Goal: Task Accomplishment & Management: Manage account settings

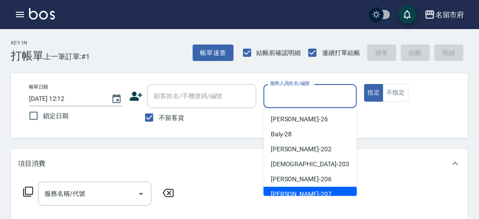
click at [327, 192] on div "[PERSON_NAME] -207" at bounding box center [310, 193] width 93 height 15
type input "[PERSON_NAME]-207"
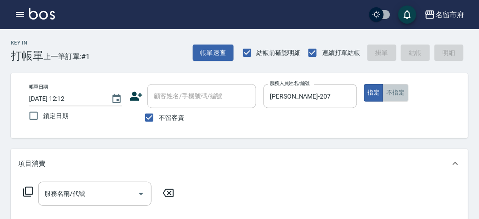
click at [400, 92] on button "不指定" at bounding box center [395, 93] width 25 height 18
click at [28, 190] on icon at bounding box center [28, 191] width 11 height 11
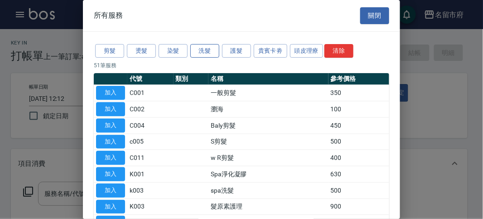
click at [202, 55] on button "洗髮" at bounding box center [204, 51] width 29 height 14
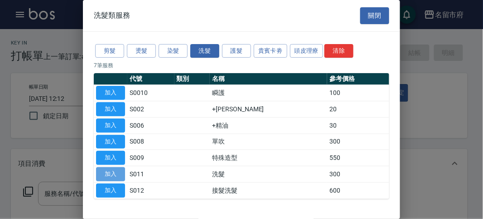
click at [121, 170] on button "加入" at bounding box center [110, 174] width 29 height 14
type input "洗髮(S011)"
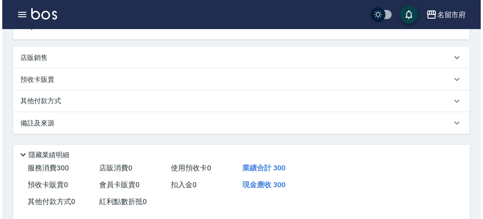
scroll to position [252, 0]
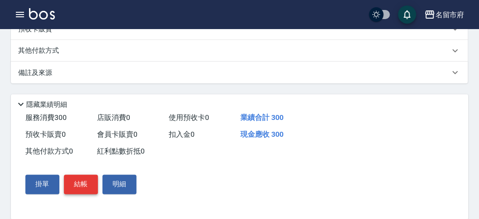
click at [75, 184] on button "結帳" at bounding box center [81, 184] width 34 height 19
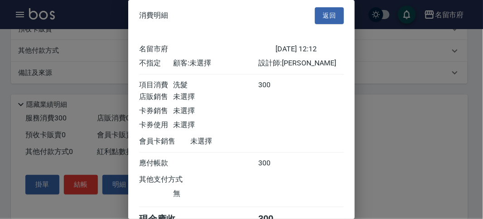
scroll to position [50, 0]
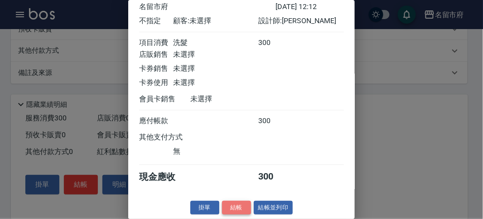
click at [228, 207] on button "結帳" at bounding box center [236, 207] width 29 height 14
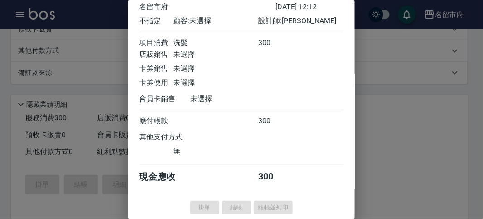
type input "[DATE] 12:50"
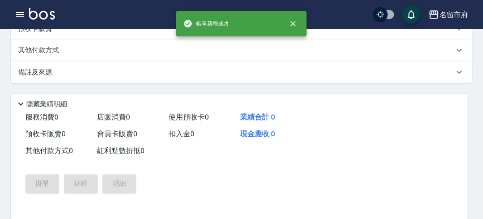
scroll to position [0, 0]
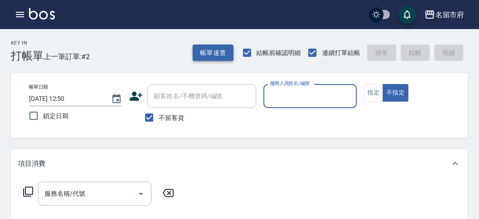
click at [218, 52] on button "帳單速查" at bounding box center [213, 52] width 41 height 17
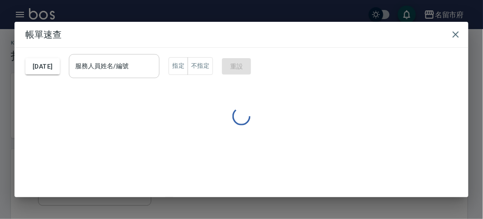
click at [156, 60] on input "服務人員姓名/編號" at bounding box center [114, 66] width 83 height 16
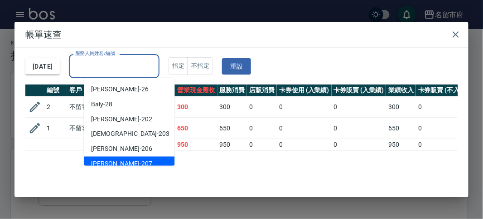
click at [127, 159] on div "[PERSON_NAME] -207" at bounding box center [129, 163] width 91 height 15
type input "[PERSON_NAME]-207"
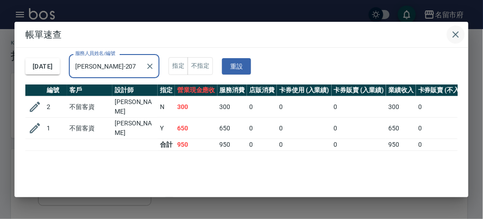
click at [454, 37] on icon "button" at bounding box center [456, 34] width 11 height 11
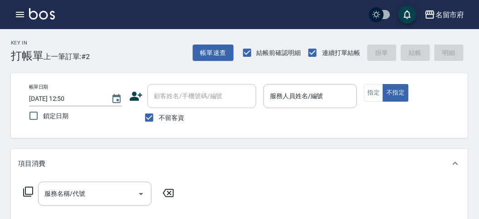
click at [17, 16] on icon "button" at bounding box center [20, 14] width 8 height 5
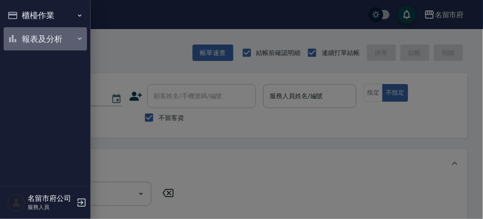
click at [32, 39] on button "報表及分析" at bounding box center [45, 39] width 83 height 24
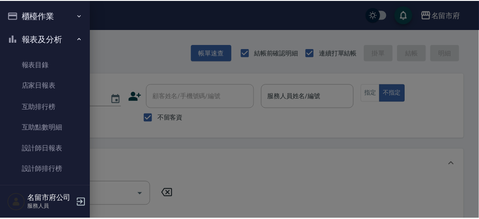
scroll to position [29, 0]
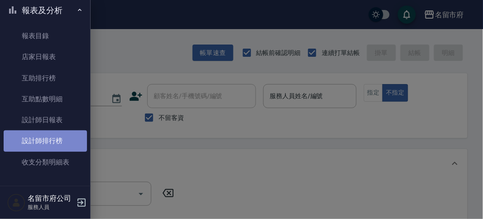
click at [73, 139] on link "設計師排行榜" at bounding box center [45, 140] width 83 height 21
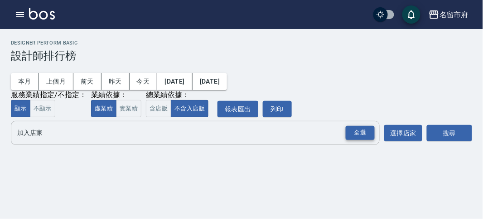
click at [371, 135] on div "全選" at bounding box center [360, 133] width 29 height 14
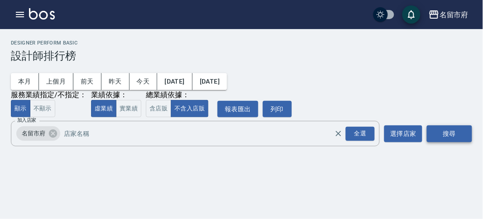
click at [461, 132] on button "搜尋" at bounding box center [449, 133] width 45 height 17
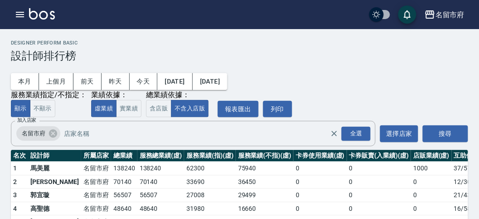
scroll to position [79, 0]
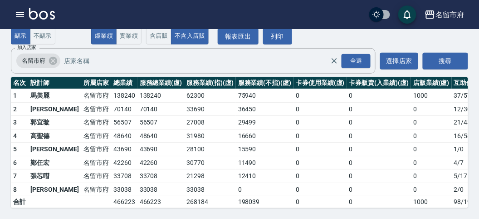
click at [48, 10] on img at bounding box center [42, 13] width 26 height 11
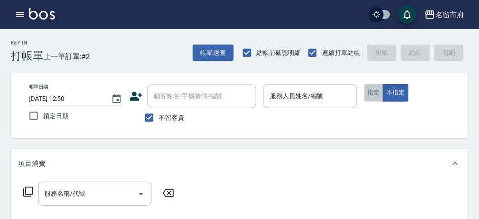
click at [377, 94] on button "指定" at bounding box center [374, 93] width 20 height 18
click at [387, 91] on button "不指定" at bounding box center [395, 93] width 25 height 18
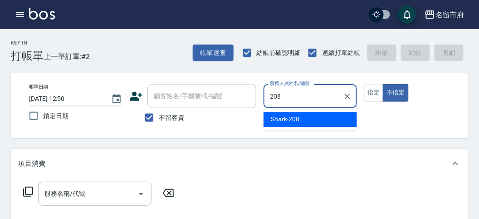
click at [288, 116] on span "Shark -208" at bounding box center [285, 119] width 29 height 10
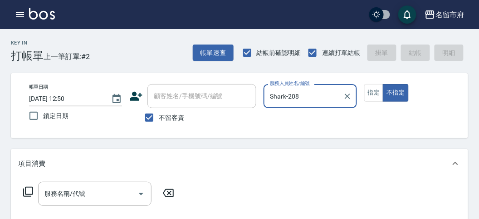
type input "Shark-208"
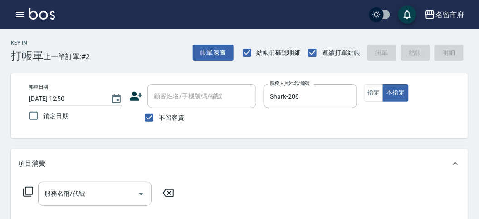
click at [22, 190] on div "服務名稱/代號 服務名稱/代號" at bounding box center [98, 193] width 161 height 24
click at [30, 192] on icon at bounding box center [28, 191] width 11 height 11
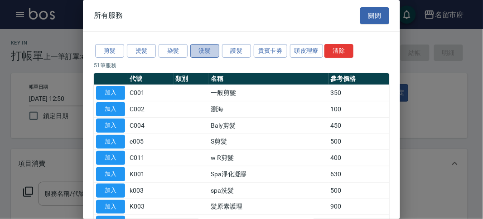
click at [203, 48] on button "洗髮" at bounding box center [204, 51] width 29 height 14
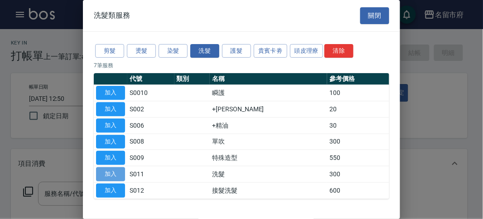
click at [119, 172] on button "加入" at bounding box center [110, 174] width 29 height 14
type input "洗髮(S011)"
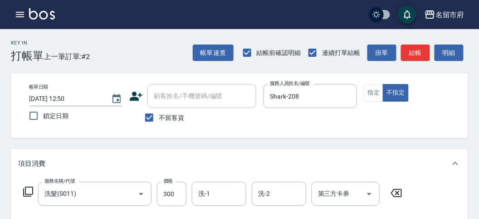
click at [25, 191] on icon at bounding box center [28, 191] width 11 height 11
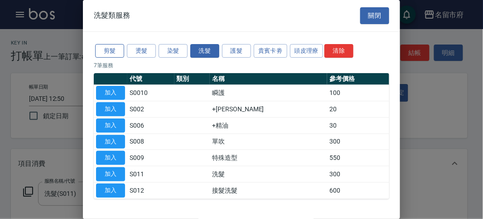
click at [110, 47] on button "剪髮" at bounding box center [109, 51] width 29 height 14
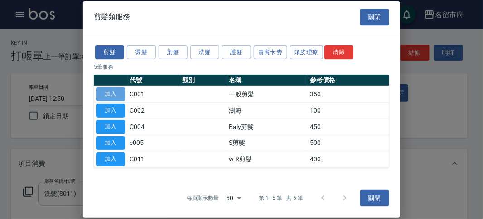
click at [114, 96] on button "加入" at bounding box center [110, 94] width 29 height 14
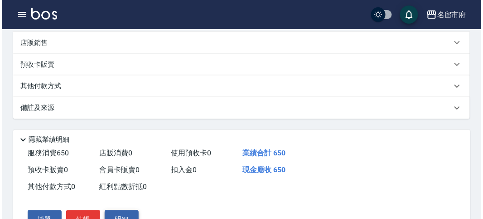
scroll to position [301, 0]
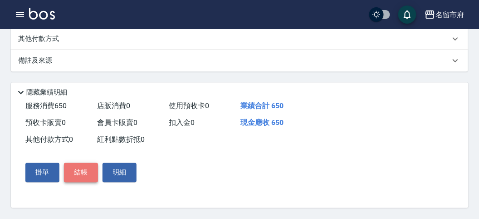
click at [81, 181] on button "結帳" at bounding box center [81, 172] width 34 height 19
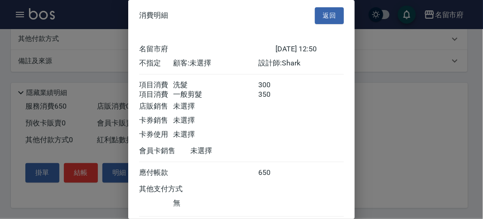
scroll to position [60, 0]
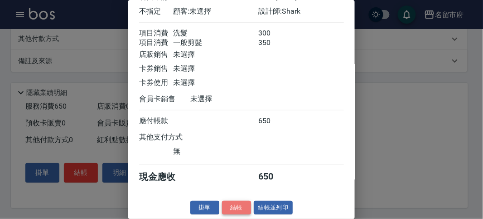
click at [235, 205] on button "結帳" at bounding box center [236, 207] width 29 height 14
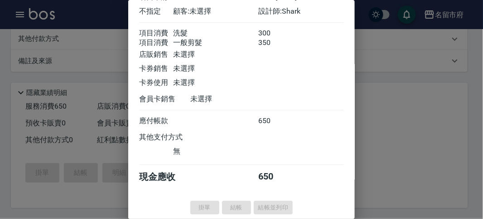
type input "[DATE] 12:58"
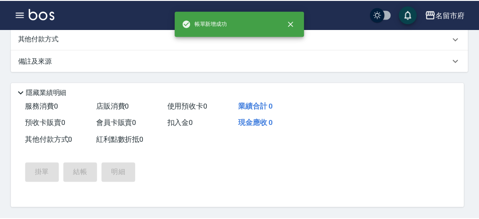
scroll to position [0, 0]
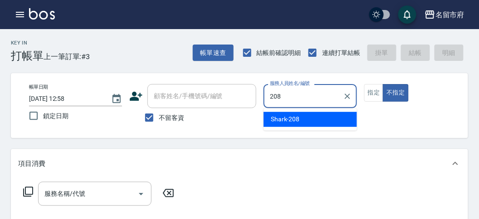
click at [282, 119] on span "Shark -208" at bounding box center [285, 119] width 29 height 10
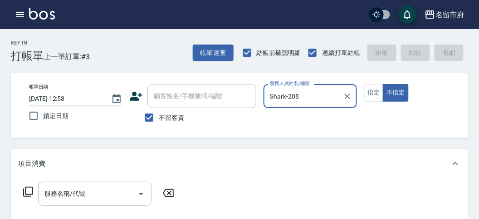
type input "Shark-208"
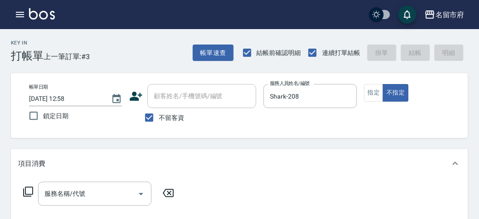
click at [32, 189] on icon at bounding box center [28, 191] width 11 height 11
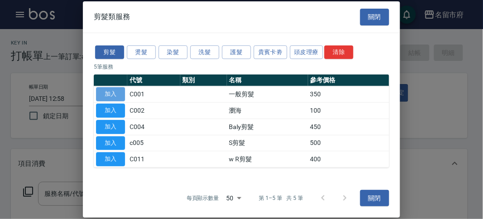
click at [109, 93] on button "加入" at bounding box center [110, 94] width 29 height 14
type input "一般剪髮(C001)"
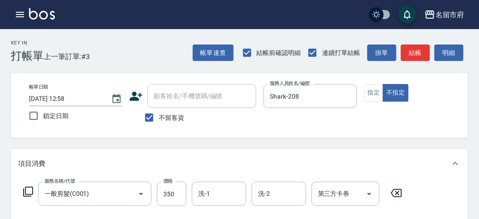
click at [30, 189] on icon at bounding box center [28, 191] width 11 height 11
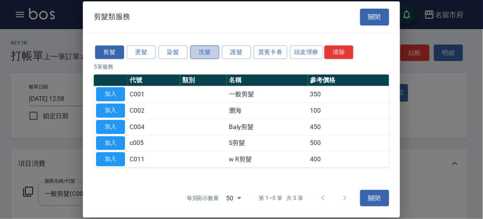
click at [203, 52] on button "洗髮" at bounding box center [204, 52] width 29 height 14
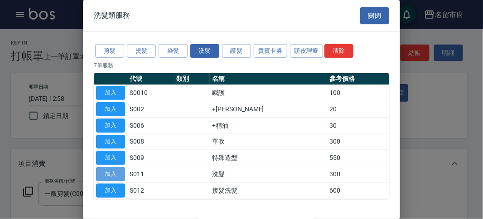
click at [114, 171] on button "加入" at bounding box center [110, 174] width 29 height 14
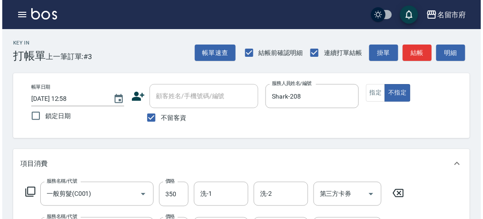
scroll to position [301, 0]
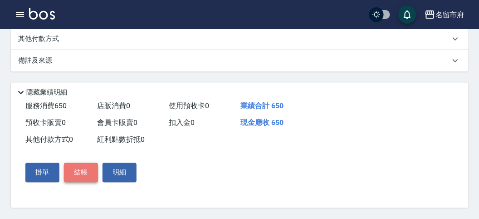
click at [88, 173] on button "結帳" at bounding box center [81, 172] width 34 height 19
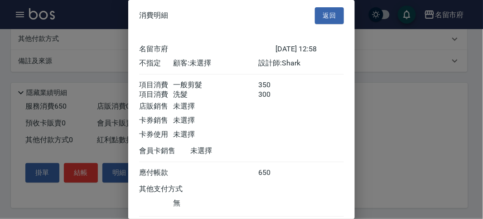
scroll to position [60, 0]
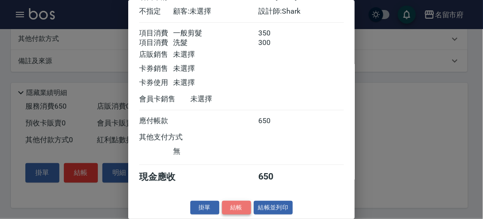
click at [234, 208] on button "結帳" at bounding box center [236, 207] width 29 height 14
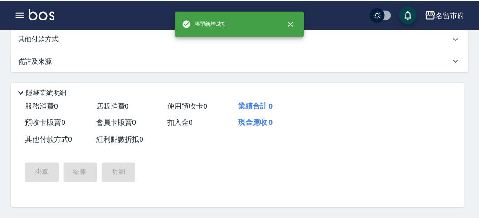
scroll to position [0, 0]
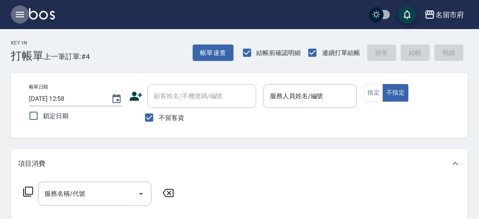
click at [22, 14] on icon "button" at bounding box center [20, 14] width 8 height 5
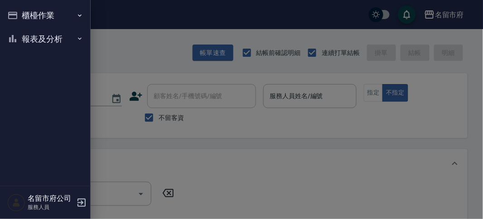
click at [39, 41] on button "報表及分析" at bounding box center [45, 39] width 83 height 24
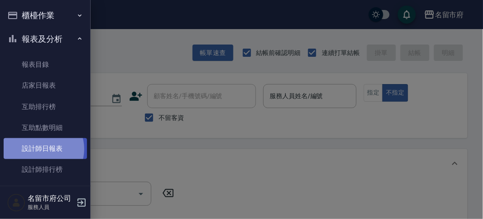
click at [42, 149] on link "設計師日報表" at bounding box center [45, 148] width 83 height 21
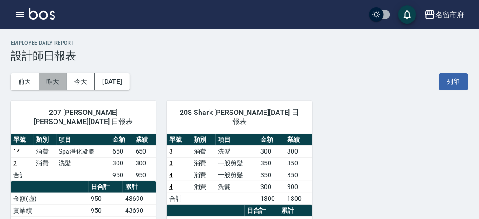
click at [43, 76] on button "昨天" at bounding box center [53, 81] width 28 height 17
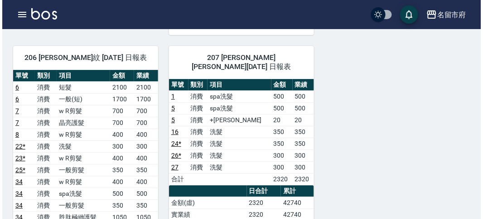
scroll to position [705, 0]
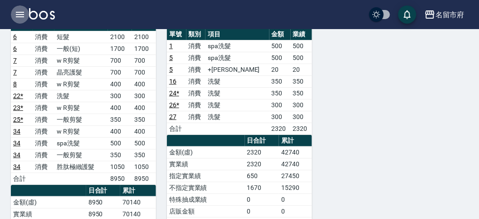
click at [19, 14] on icon "button" at bounding box center [20, 14] width 11 height 11
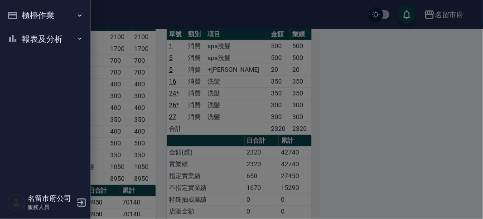
click at [38, 12] on button "櫃檯作業" at bounding box center [45, 16] width 83 height 24
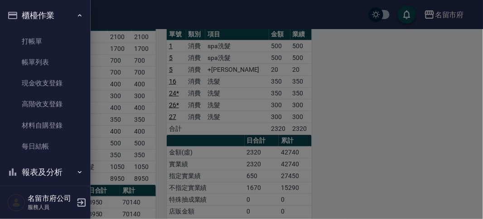
drag, startPoint x: 398, startPoint y: 107, endPoint x: 391, endPoint y: 108, distance: 7.3
click at [397, 107] on div at bounding box center [241, 109] width 483 height 219
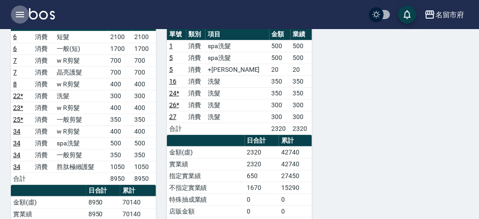
click at [20, 10] on icon "button" at bounding box center [20, 14] width 11 height 11
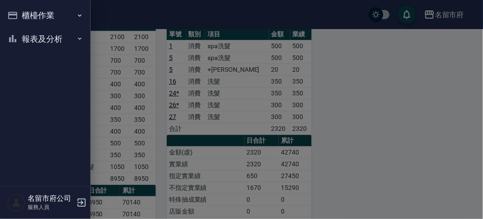
click at [43, 16] on button "櫃檯作業" at bounding box center [45, 16] width 83 height 24
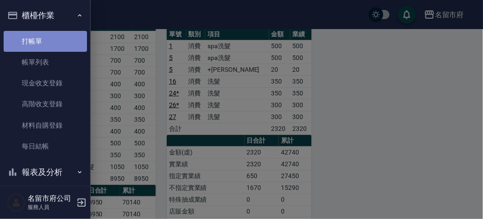
click at [48, 34] on link "打帳單" at bounding box center [45, 41] width 83 height 21
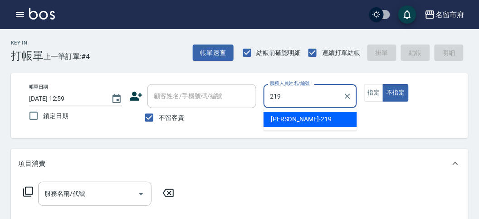
type input "[PERSON_NAME]-219"
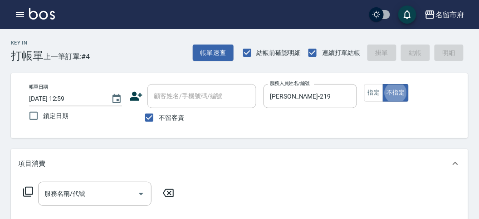
type button "false"
click at [32, 192] on icon at bounding box center [28, 191] width 10 height 10
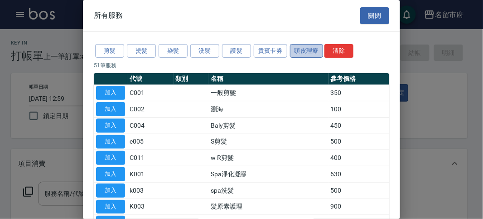
click at [297, 56] on button "頭皮理療" at bounding box center [307, 51] width 34 height 14
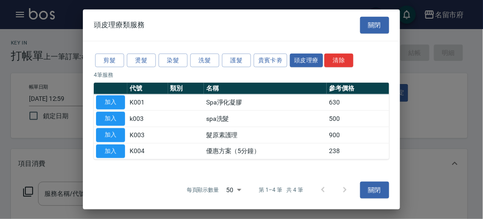
drag, startPoint x: 111, startPoint y: 103, endPoint x: 185, endPoint y: 155, distance: 90.8
click at [111, 102] on button "加入" at bounding box center [110, 102] width 29 height 14
type input "Spa淨化凝膠(K001)"
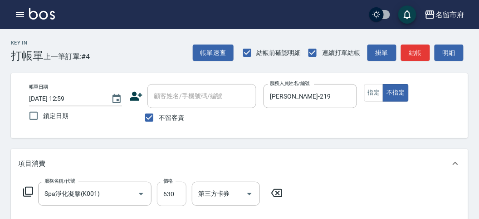
click at [180, 188] on input "630" at bounding box center [171, 193] width 29 height 24
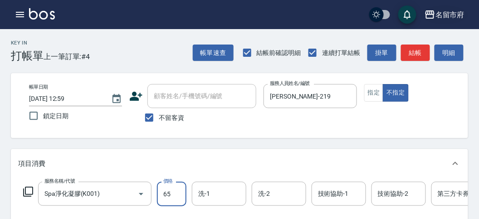
type input "650"
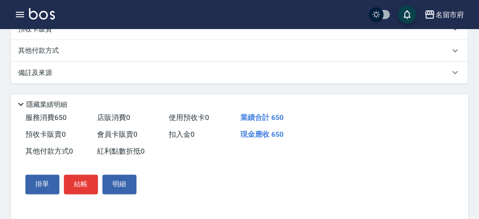
scroll to position [274, 0]
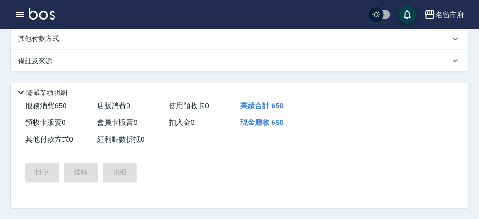
type input "[DATE] 13:18"
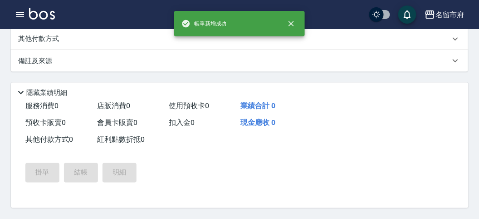
scroll to position [0, 0]
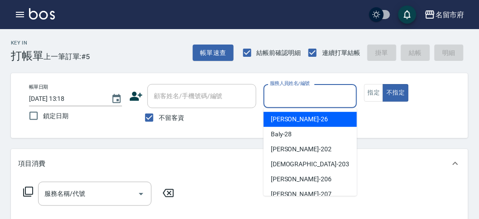
click at [327, 97] on input "服務人員姓名/編號" at bounding box center [310, 96] width 85 height 16
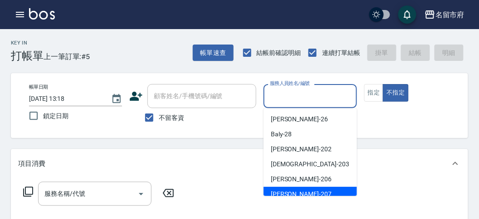
click at [299, 191] on div "[PERSON_NAME] -207" at bounding box center [310, 193] width 93 height 15
type input "[PERSON_NAME]-207"
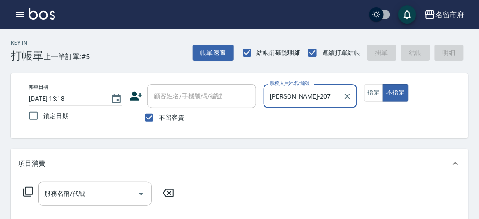
click at [29, 193] on icon at bounding box center [28, 191] width 11 height 11
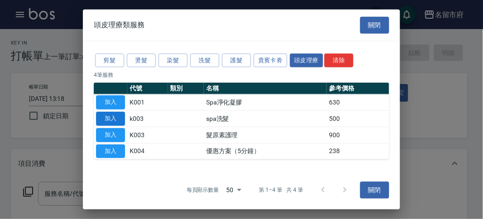
click at [115, 118] on button "加入" at bounding box center [110, 119] width 29 height 14
type input "spa洗髮(k003)"
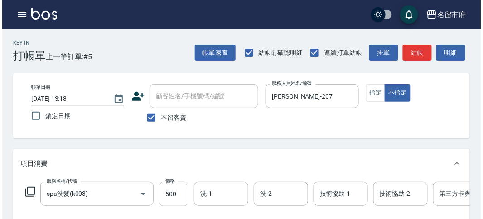
scroll to position [252, 0]
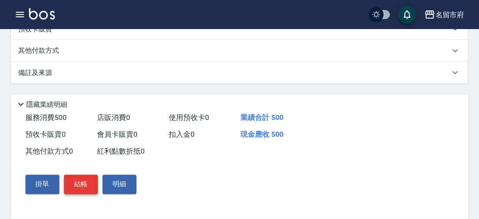
click at [73, 189] on button "結帳" at bounding box center [81, 184] width 34 height 19
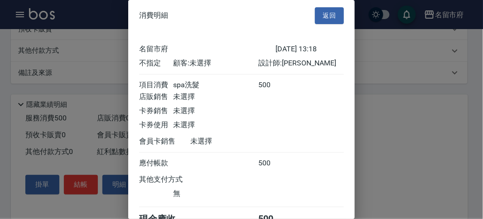
scroll to position [50, 0]
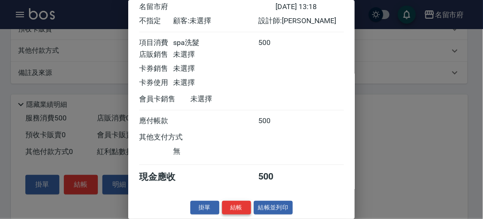
click at [244, 210] on button "結帳" at bounding box center [236, 207] width 29 height 14
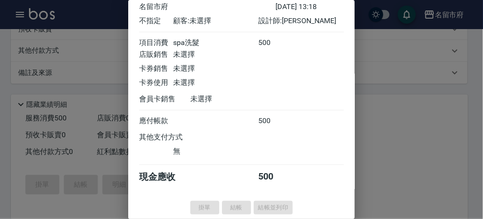
type input "[DATE] 13:36"
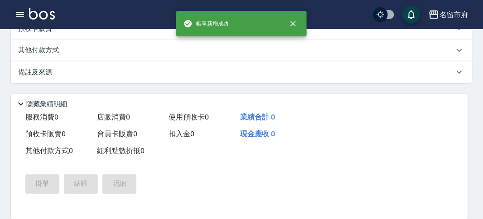
scroll to position [0, 0]
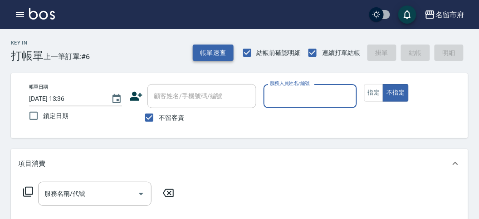
click at [200, 53] on button "帳單速查" at bounding box center [213, 52] width 41 height 17
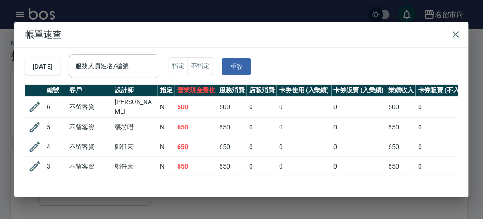
click at [155, 65] on input "服務人員姓名/編號" at bounding box center [114, 66] width 83 height 16
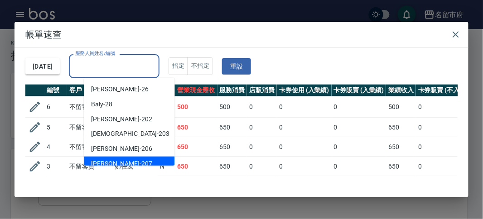
click at [122, 158] on div "[PERSON_NAME] -207" at bounding box center [129, 163] width 91 height 15
type input "[PERSON_NAME]-207"
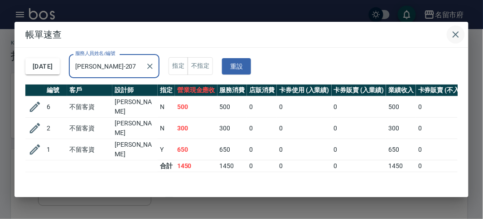
click at [461, 36] on icon "button" at bounding box center [456, 34] width 11 height 11
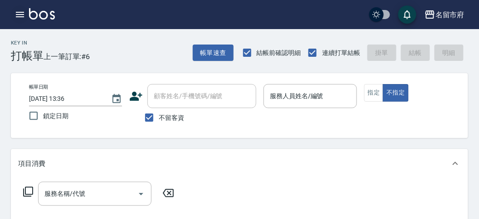
click at [20, 21] on button "button" at bounding box center [20, 14] width 18 height 18
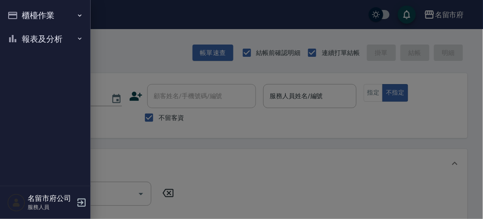
click at [24, 40] on button "報表及分析" at bounding box center [45, 39] width 83 height 24
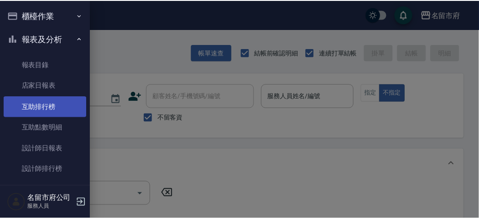
scroll to position [27, 0]
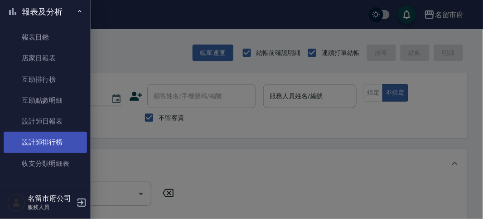
click at [57, 139] on link "設計師排行榜" at bounding box center [45, 142] width 83 height 21
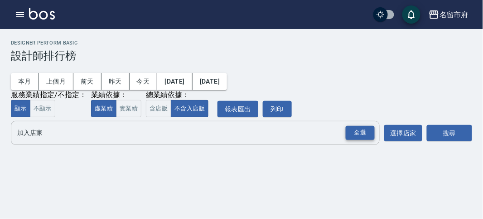
click at [362, 137] on div "全選" at bounding box center [360, 133] width 29 height 14
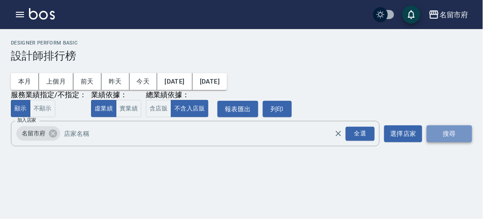
click at [451, 138] on button "搜尋" at bounding box center [449, 133] width 45 height 17
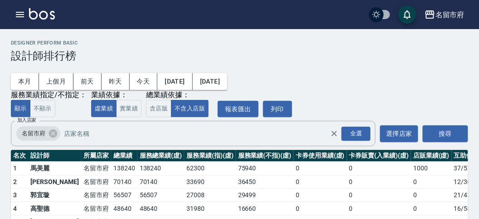
scroll to position [79, 0]
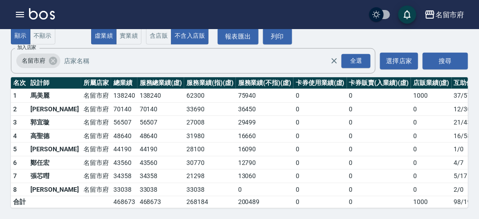
click at [52, 17] on img at bounding box center [42, 13] width 26 height 11
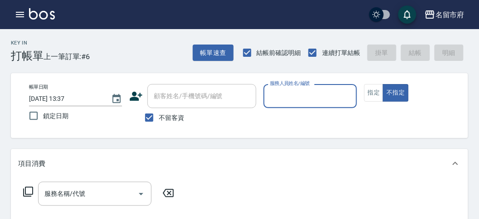
click at [278, 103] on input "服務人員姓名/編號" at bounding box center [310, 96] width 85 height 16
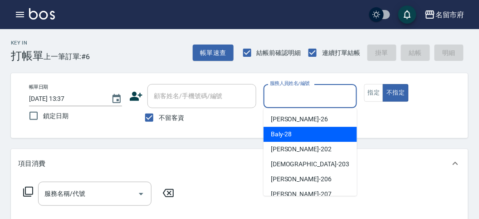
drag, startPoint x: 289, startPoint y: 132, endPoint x: 285, endPoint y: 129, distance: 5.5
click at [288, 130] on span "Baly -28" at bounding box center [281, 134] width 21 height 10
type input "Baly-28"
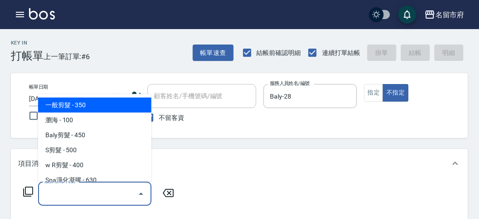
click at [58, 190] on div "服務名稱/代號 服務名稱/代號" at bounding box center [94, 193] width 113 height 24
click at [28, 190] on icon at bounding box center [28, 191] width 11 height 11
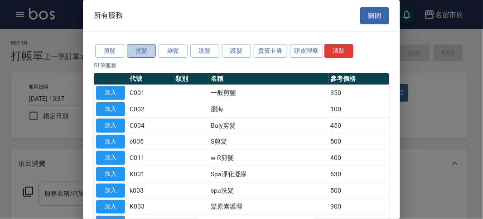
click at [139, 48] on button "燙髮" at bounding box center [141, 51] width 29 height 14
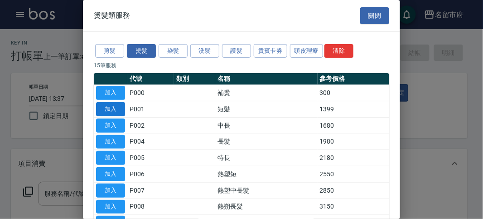
click at [105, 107] on button "加入" at bounding box center [110, 109] width 29 height 14
type input "短髮(P001)"
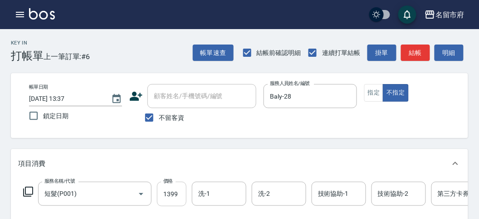
click at [166, 193] on input "1399" at bounding box center [171, 193] width 29 height 24
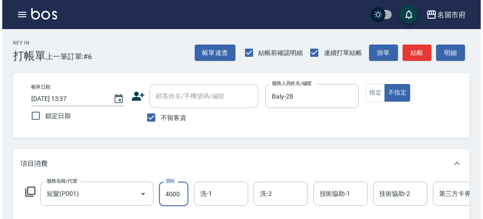
scroll to position [252, 0]
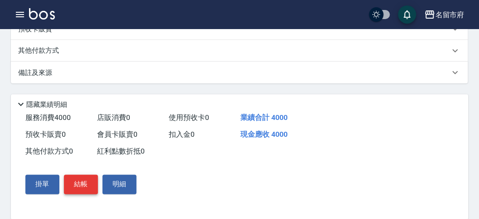
type input "4000"
click at [80, 191] on button "結帳" at bounding box center [81, 184] width 34 height 19
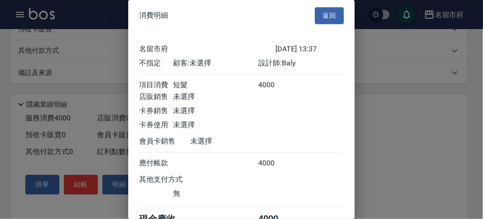
scroll to position [50, 0]
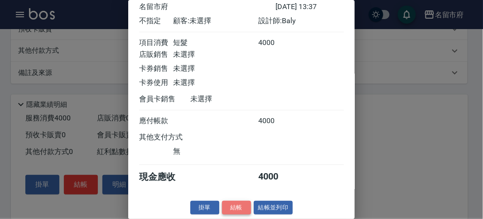
drag, startPoint x: 230, startPoint y: 203, endPoint x: 219, endPoint y: 192, distance: 15.4
click at [227, 201] on button "結帳" at bounding box center [236, 207] width 29 height 14
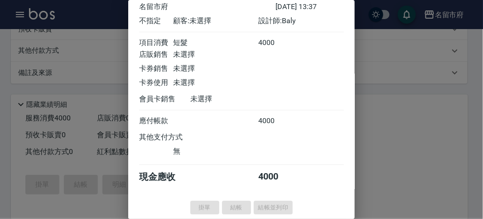
type input "[DATE] 13:42"
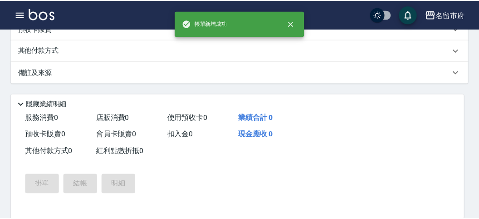
scroll to position [0, 0]
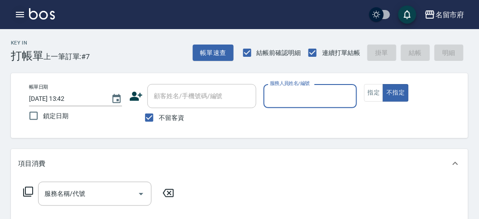
click at [21, 16] on icon "button" at bounding box center [20, 14] width 8 height 5
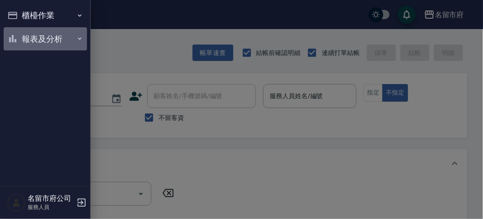
click at [25, 40] on button "報表及分析" at bounding box center [45, 39] width 83 height 24
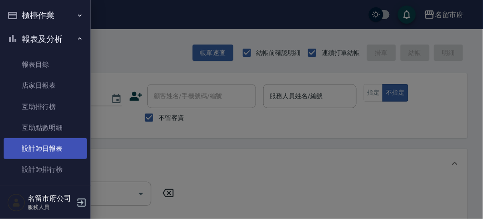
click at [60, 148] on link "設計師日報表" at bounding box center [45, 148] width 83 height 21
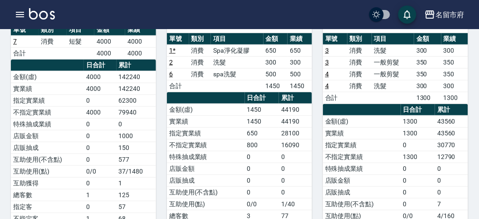
scroll to position [50, 0]
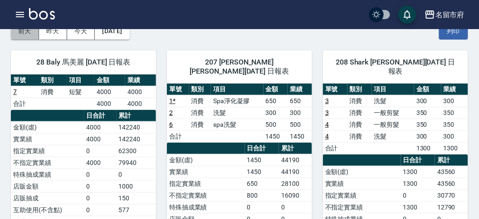
click at [20, 37] on button "前天" at bounding box center [25, 31] width 28 height 17
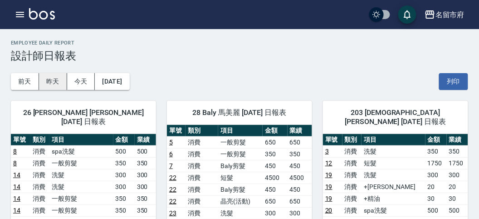
click at [56, 78] on button "昨天" at bounding box center [53, 81] width 28 height 17
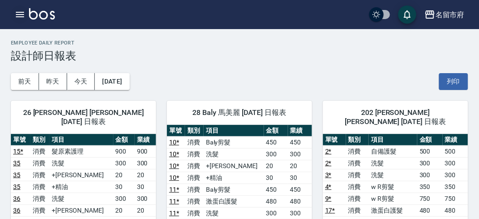
click at [18, 14] on icon "button" at bounding box center [20, 14] width 8 height 5
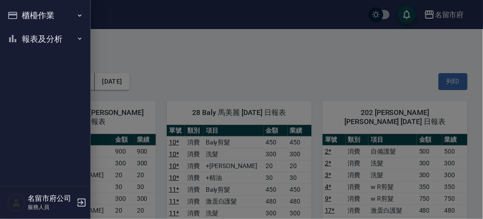
click at [18, 14] on button "櫃檯作業" at bounding box center [45, 16] width 83 height 24
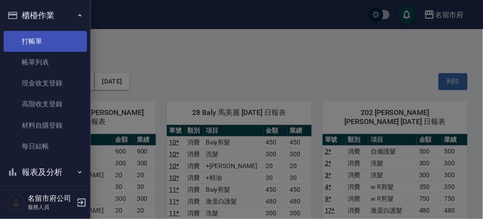
click at [27, 39] on link "打帳單" at bounding box center [45, 41] width 83 height 21
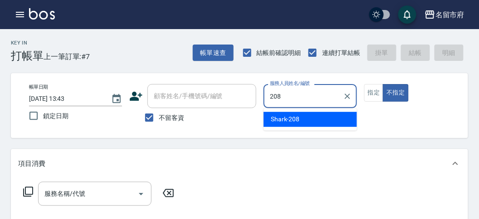
click at [308, 119] on div "Shark -208" at bounding box center [310, 119] width 93 height 15
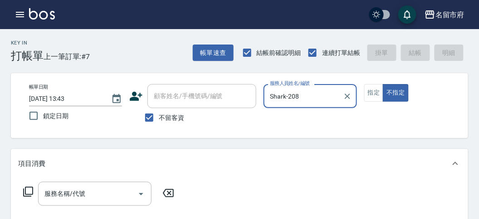
type input "Shark-208"
click at [26, 192] on icon at bounding box center [28, 191] width 11 height 11
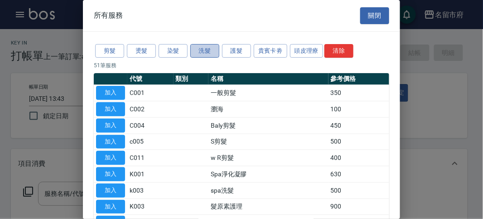
click at [206, 49] on button "洗髮" at bounding box center [204, 51] width 29 height 14
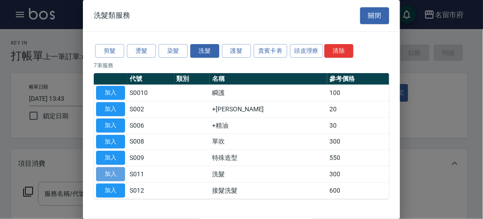
click at [114, 171] on button "加入" at bounding box center [110, 174] width 29 height 14
type input "洗髮(S011)"
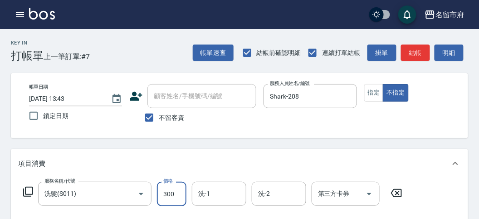
click at [179, 193] on input "300" at bounding box center [171, 193] width 29 height 24
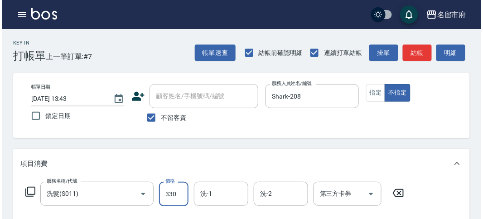
scroll to position [252, 0]
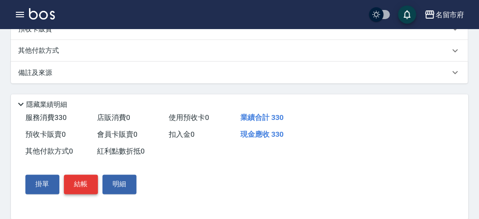
type input "330"
click at [84, 182] on button "結帳" at bounding box center [81, 184] width 34 height 19
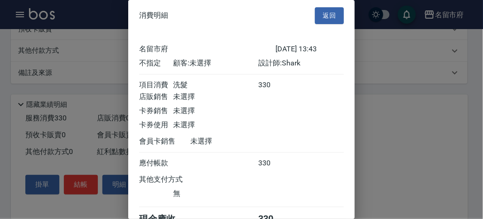
scroll to position [50, 0]
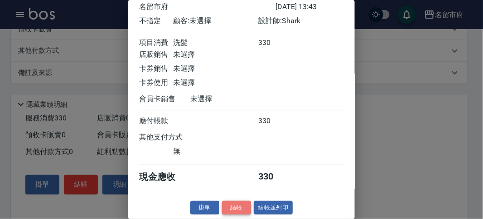
click at [236, 211] on button "結帳" at bounding box center [236, 207] width 29 height 14
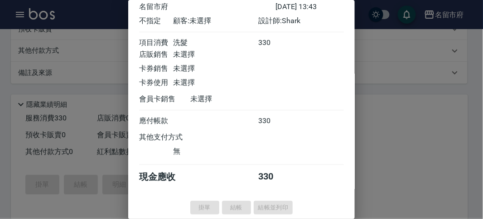
type input "[DATE] 13:59"
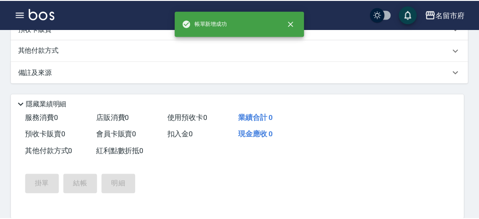
scroll to position [0, 0]
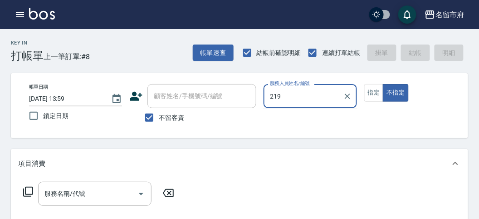
type input "[PERSON_NAME]-219"
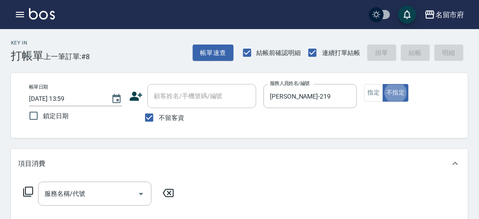
type button "false"
click at [30, 193] on icon at bounding box center [28, 191] width 11 height 11
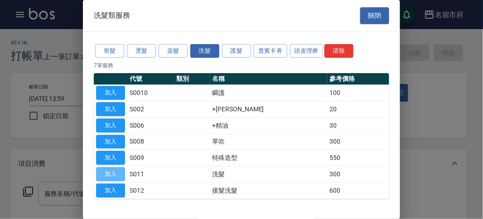
click at [116, 172] on button "加入" at bounding box center [110, 174] width 29 height 14
type input "洗髮(S011)"
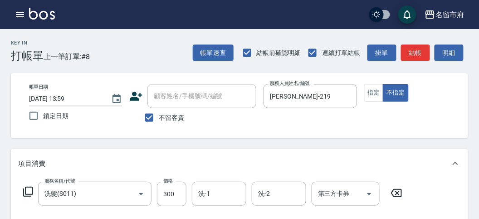
click at [25, 190] on icon at bounding box center [28, 191] width 10 height 10
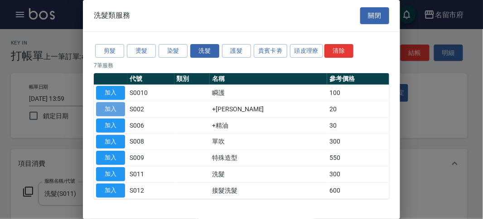
click at [113, 109] on button "加入" at bounding box center [110, 109] width 29 height 14
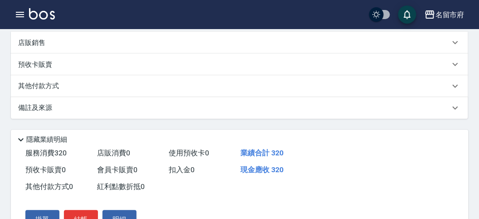
scroll to position [301, 0]
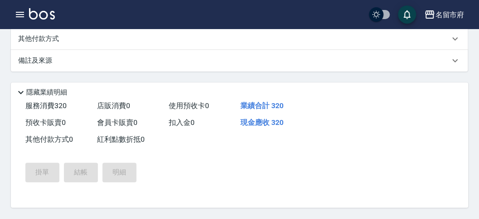
type input "[DATE] 14:00"
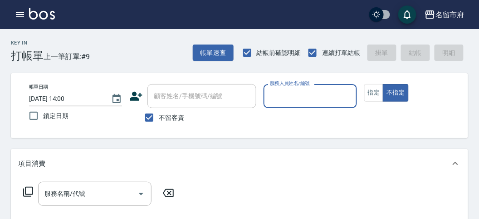
click at [311, 98] on input "服務人員姓名/編號" at bounding box center [310, 96] width 85 height 16
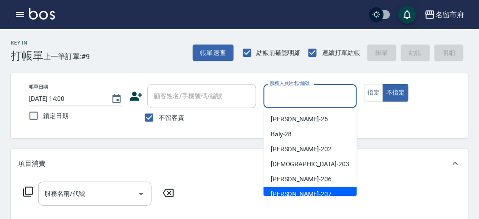
click at [309, 193] on div "[PERSON_NAME] -207" at bounding box center [310, 193] width 93 height 15
type input "[PERSON_NAME]-207"
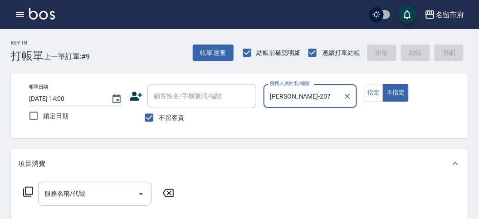
click at [29, 192] on icon at bounding box center [28, 191] width 11 height 11
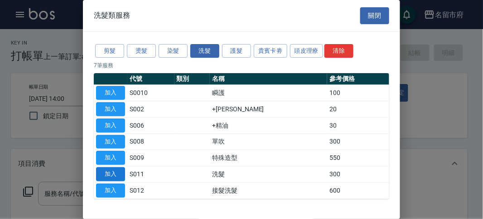
click at [107, 169] on button "加入" at bounding box center [110, 174] width 29 height 14
type input "洗髮(S011)"
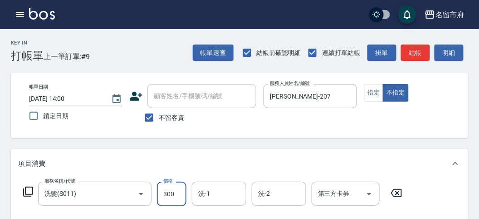
click at [169, 196] on input "300" at bounding box center [171, 193] width 29 height 24
type input "330"
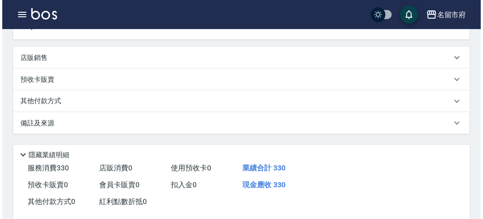
scroll to position [265, 0]
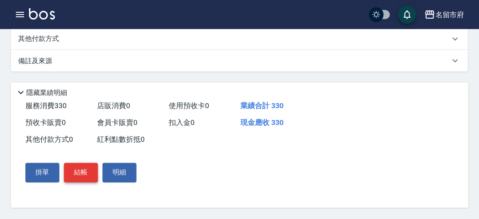
click at [91, 171] on button "結帳" at bounding box center [81, 172] width 34 height 19
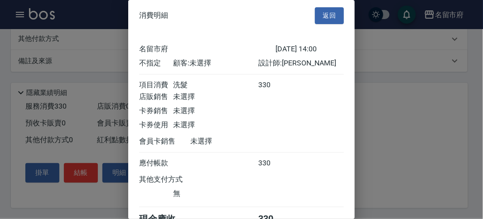
scroll to position [50, 0]
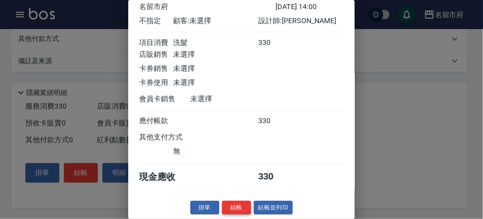
click at [239, 208] on button "結帳" at bounding box center [236, 207] width 29 height 14
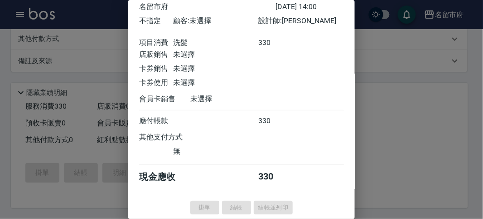
type input "[DATE] 14:14"
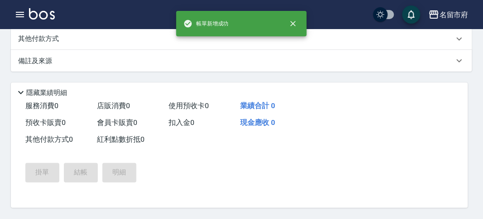
scroll to position [0, 0]
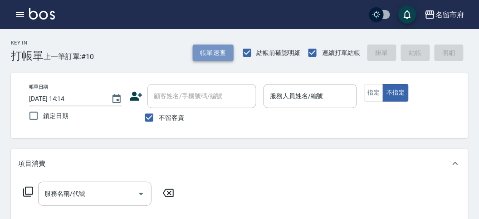
click at [230, 53] on button "帳單速查" at bounding box center [213, 52] width 41 height 17
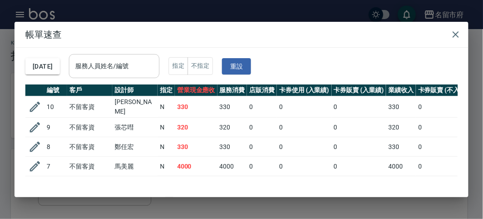
click at [140, 59] on input "服務人員姓名/編號" at bounding box center [114, 66] width 83 height 16
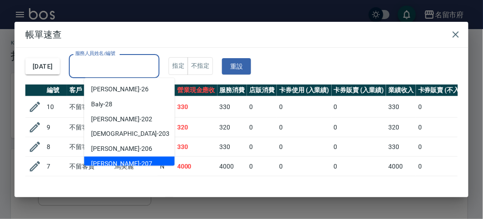
click at [135, 159] on div "[PERSON_NAME] -207" at bounding box center [129, 163] width 91 height 15
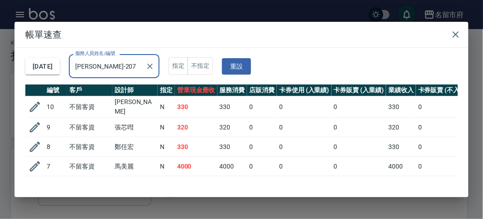
type input "[PERSON_NAME]-207"
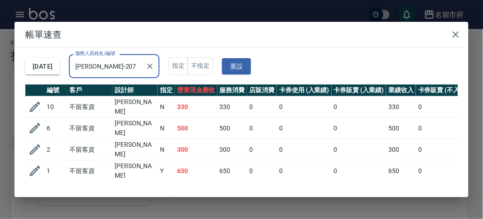
scroll to position [16, 0]
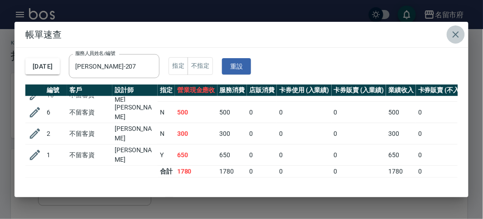
click at [452, 38] on icon "button" at bounding box center [456, 34] width 11 height 11
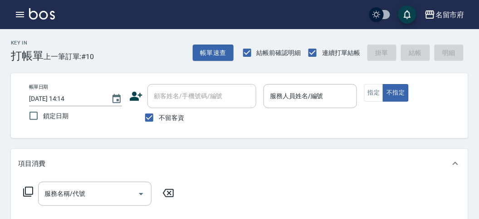
click at [450, 78] on div "帳單日期 [DATE] 14:14 鎖定日期 顧客姓名/手機號碼/編號 顧客姓名/手機號碼/編號 不留客資 服務人員姓名/編號 服務人員姓名/編號 指定 不指定" at bounding box center [239, 105] width 457 height 65
click at [200, 62] on div "帳單速查 結帳前確認明細 連續打單結帳 掛單 結帳 明細" at bounding box center [330, 52] width 275 height 19
click at [204, 56] on button "帳單速查" at bounding box center [213, 52] width 41 height 17
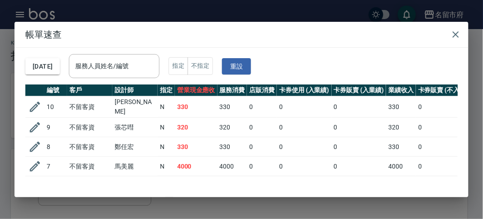
click at [139, 78] on div "[DATE] 服務人員姓名/編號 服務人員姓名/編號 指定 不指定 重設" at bounding box center [241, 66] width 433 height 37
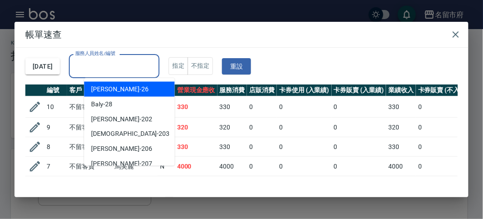
click at [142, 69] on input "服務人員姓名/編號" at bounding box center [114, 66] width 83 height 16
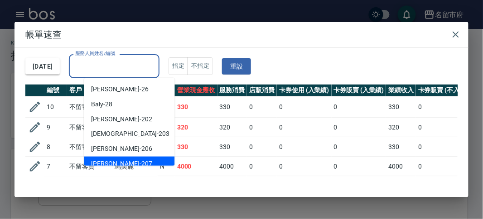
click at [129, 161] on div "[PERSON_NAME] -207" at bounding box center [129, 163] width 91 height 15
type input "[PERSON_NAME]-207"
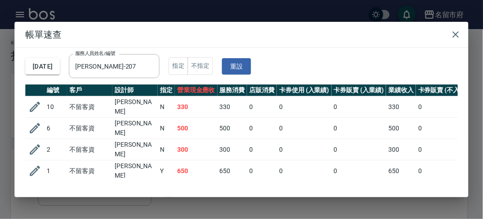
click at [201, 107] on td "330" at bounding box center [196, 106] width 43 height 21
click at [200, 107] on td "330" at bounding box center [196, 106] width 43 height 21
click at [199, 107] on td "330" at bounding box center [196, 106] width 43 height 21
click at [203, 132] on td "500" at bounding box center [196, 127] width 43 height 21
drag, startPoint x: 203, startPoint y: 132, endPoint x: 207, endPoint y: 145, distance: 14.3
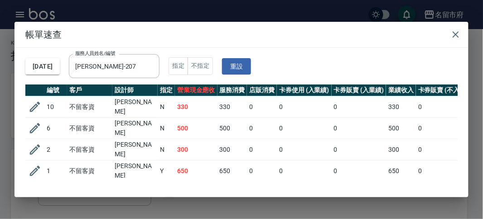
click at [203, 133] on td "500" at bounding box center [196, 127] width 43 height 21
drag, startPoint x: 207, startPoint y: 145, endPoint x: 208, endPoint y: 151, distance: 6.0
click at [207, 145] on td "300" at bounding box center [196, 149] width 43 height 21
click at [208, 153] on td "300" at bounding box center [196, 149] width 43 height 21
click at [209, 160] on td "650" at bounding box center [196, 170] width 43 height 21
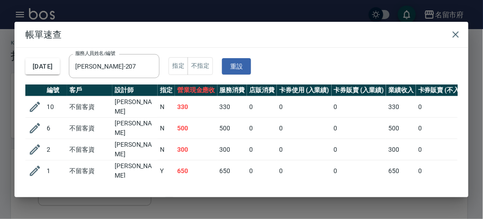
click at [209, 160] on td "650" at bounding box center [196, 170] width 43 height 21
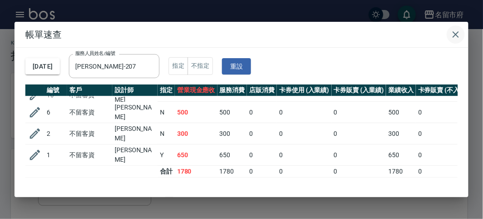
click at [457, 39] on icon "button" at bounding box center [456, 34] width 11 height 11
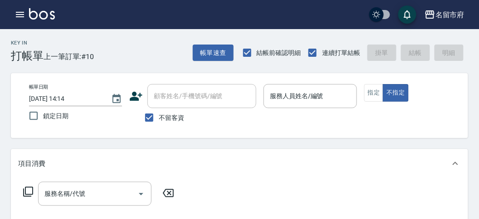
click at [436, 84] on div "指定 不指定" at bounding box center [410, 93] width 93 height 18
click at [21, 17] on icon "button" at bounding box center [20, 14] width 11 height 11
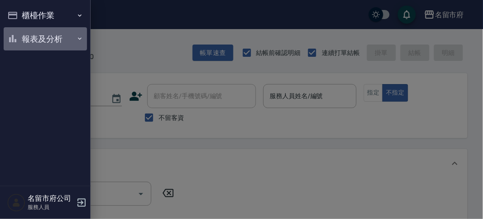
click at [29, 44] on button "報表及分析" at bounding box center [45, 39] width 83 height 24
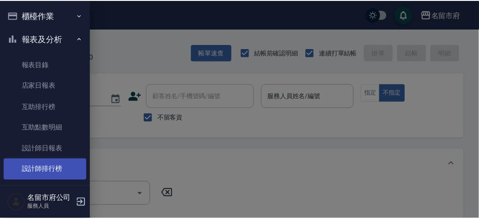
scroll to position [29, 0]
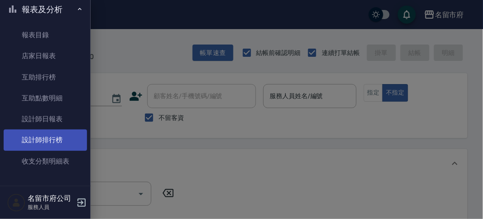
click at [42, 138] on link "設計師排行榜" at bounding box center [45, 139] width 83 height 21
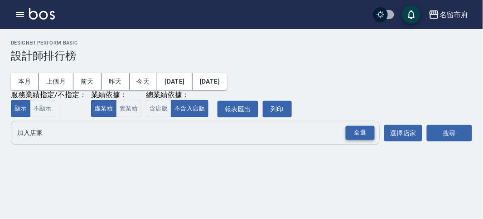
click at [355, 129] on div "全選" at bounding box center [360, 133] width 29 height 14
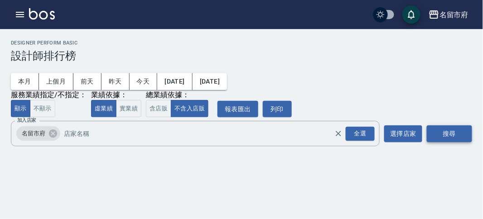
click at [444, 130] on button "搜尋" at bounding box center [449, 133] width 45 height 17
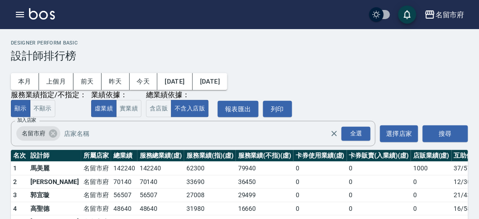
scroll to position [79, 0]
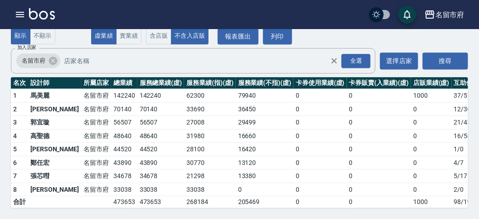
click at [48, 14] on img at bounding box center [42, 13] width 26 height 11
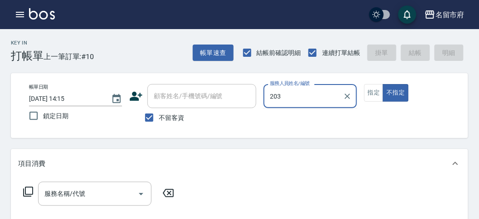
type input "203"
click at [383, 84] on button "不指定" at bounding box center [395, 93] width 25 height 18
type button "false"
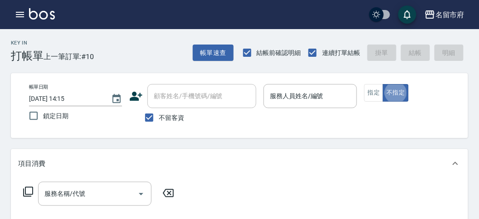
click at [383, 84] on button "不指定" at bounding box center [395, 93] width 25 height 18
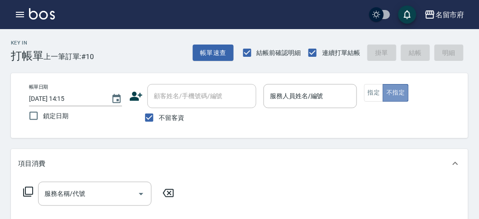
click at [383, 84] on button "不指定" at bounding box center [395, 93] width 25 height 18
click at [25, 15] on button "button" at bounding box center [20, 14] width 18 height 18
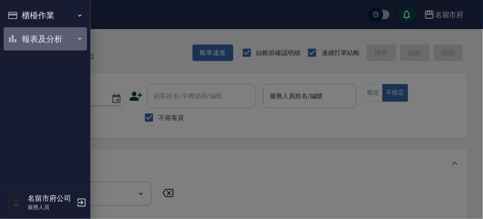
click at [45, 35] on button "報表及分析" at bounding box center [45, 39] width 83 height 24
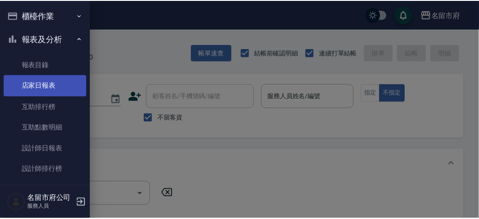
scroll to position [29, 0]
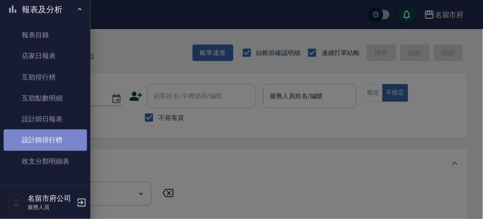
click at [65, 145] on link "設計師排行榜" at bounding box center [45, 139] width 83 height 21
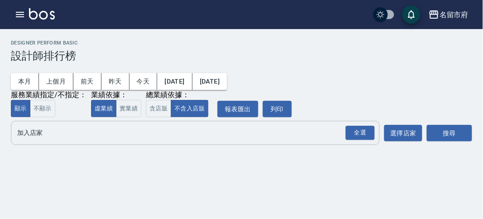
click at [363, 141] on button "全選" at bounding box center [360, 133] width 33 height 18
click at [367, 134] on div "全選" at bounding box center [360, 133] width 29 height 14
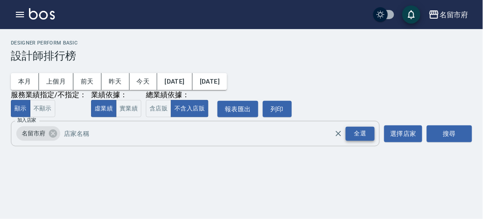
click at [367, 134] on div "全選" at bounding box center [360, 134] width 29 height 14
click at [444, 132] on button "搜尋" at bounding box center [449, 133] width 45 height 17
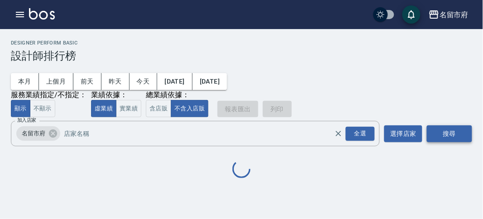
click at [445, 132] on button "搜尋" at bounding box center [449, 133] width 45 height 17
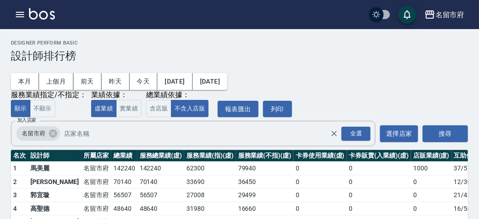
scroll to position [79, 0]
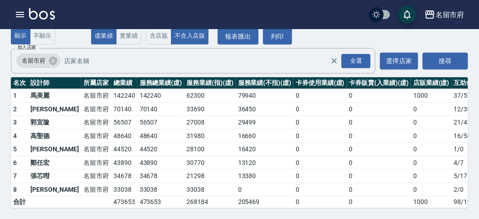
click at [46, 20] on link at bounding box center [42, 14] width 26 height 13
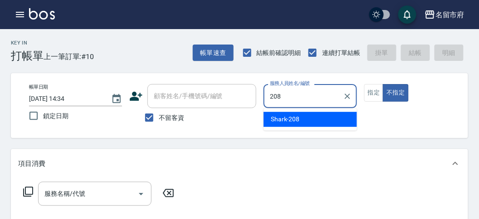
click at [304, 118] on div "Shark -208" at bounding box center [310, 119] width 93 height 15
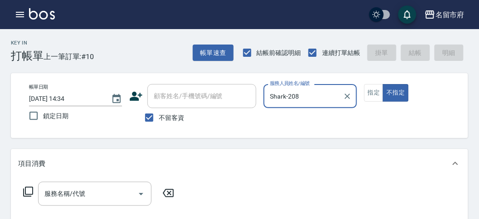
type input "Shark-208"
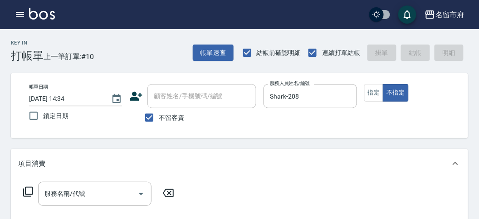
click at [29, 194] on icon at bounding box center [28, 191] width 10 height 10
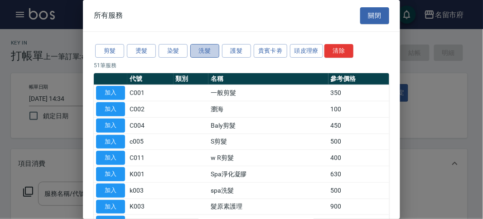
click at [200, 51] on button "洗髮" at bounding box center [204, 51] width 29 height 14
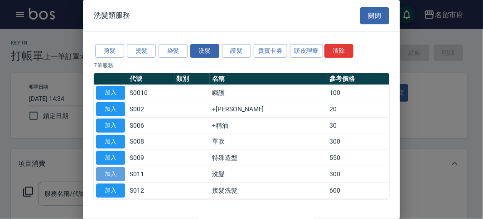
click at [114, 175] on button "加入" at bounding box center [110, 174] width 29 height 14
type input "洗髮(S011)"
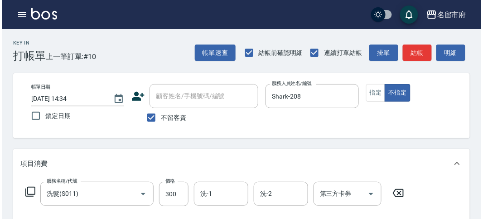
scroll to position [265, 0]
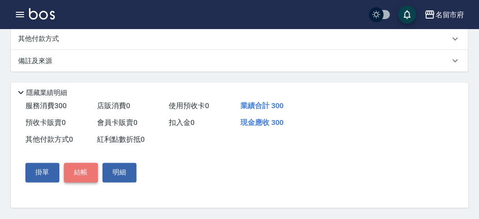
click at [78, 175] on button "結帳" at bounding box center [81, 172] width 34 height 19
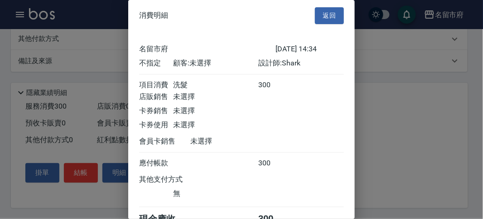
scroll to position [50, 0]
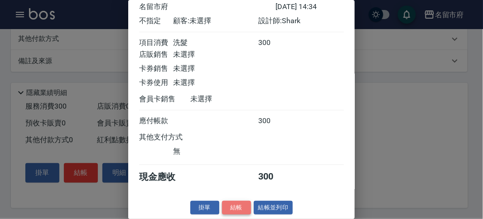
click at [240, 209] on button "結帳" at bounding box center [236, 207] width 29 height 14
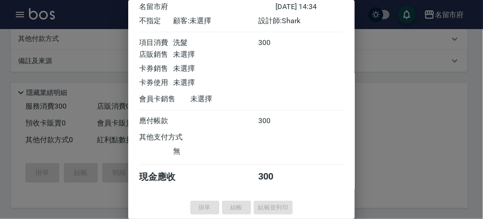
type input "[DATE] 15:28"
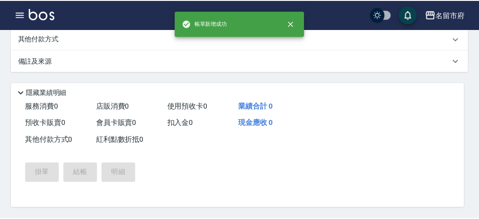
scroll to position [0, 0]
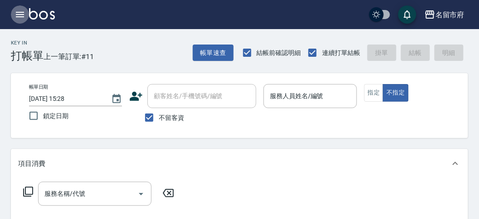
click at [22, 13] on icon "button" at bounding box center [20, 14] width 11 height 11
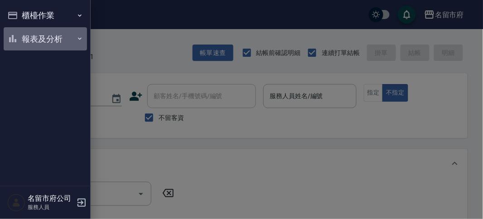
click at [44, 37] on button "報表及分析" at bounding box center [45, 39] width 83 height 24
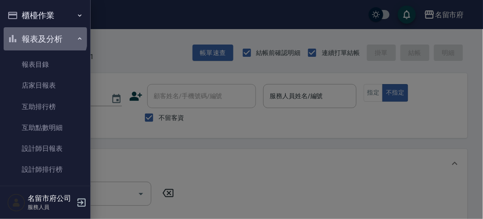
click at [44, 37] on button "報表及分析" at bounding box center [45, 39] width 83 height 24
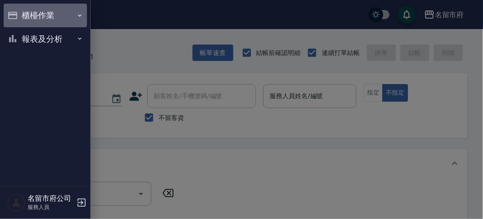
click at [41, 18] on button "櫃檯作業" at bounding box center [45, 16] width 83 height 24
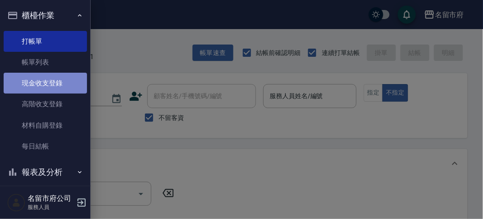
click at [59, 85] on link "現金收支登錄" at bounding box center [45, 83] width 83 height 21
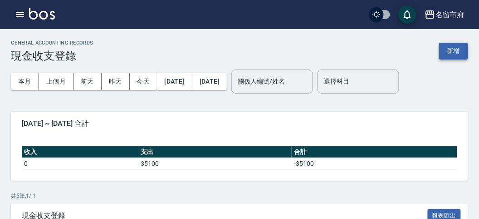
click at [465, 49] on button "新增" at bounding box center [453, 51] width 29 height 17
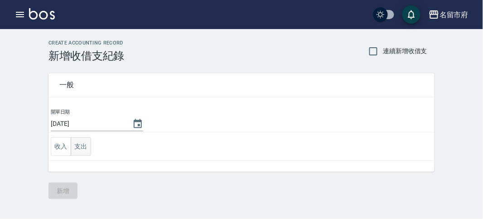
click at [85, 144] on button "支出" at bounding box center [81, 146] width 20 height 19
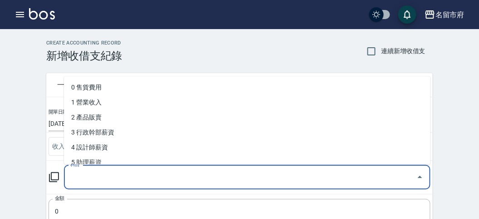
click at [92, 178] on input "科目" at bounding box center [240, 177] width 345 height 16
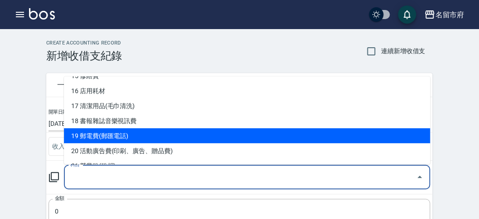
scroll to position [186, 0]
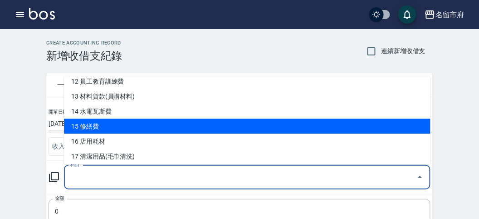
click at [131, 129] on li "15 修繕費" at bounding box center [247, 126] width 366 height 15
type input "15 修繕費"
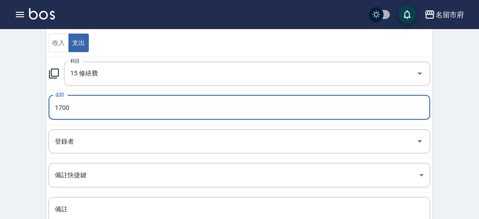
scroll to position [179, 0]
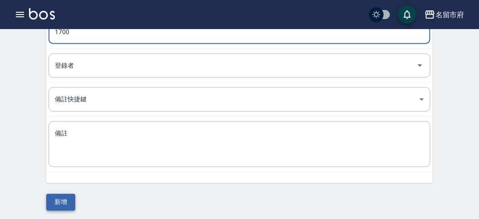
type input "1700"
click at [60, 200] on button "新增" at bounding box center [60, 202] width 29 height 17
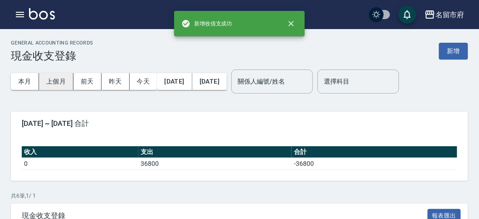
click at [50, 78] on button "上個月" at bounding box center [56, 81] width 34 height 17
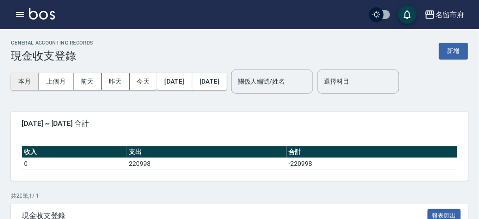
click at [23, 84] on button "本月" at bounding box center [25, 81] width 28 height 17
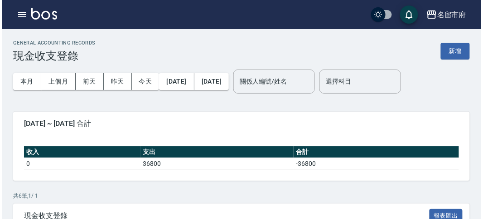
scroll to position [149, 0]
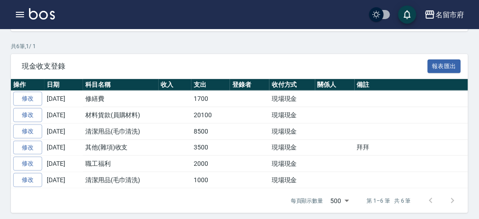
drag, startPoint x: 308, startPoint y: 33, endPoint x: 338, endPoint y: 33, distance: 29.5
click at [309, 36] on div "GENERAL ACCOUNTING RECORDS 現金收支登錄 新增 本月 上個月 [DATE] [DATE] [DATE] [DATE] [DATE] …" at bounding box center [239, 52] width 479 height 344
click at [20, 14] on icon "button" at bounding box center [20, 14] width 11 height 11
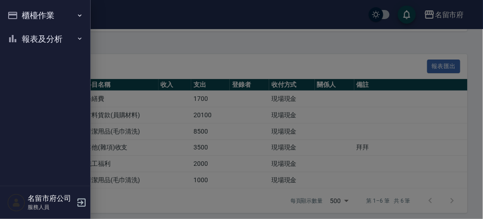
click at [25, 13] on button "櫃檯作業" at bounding box center [45, 16] width 83 height 24
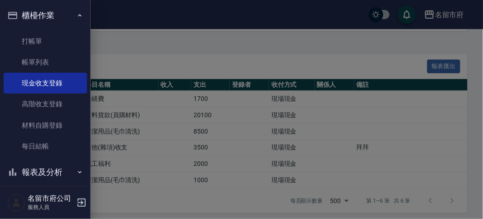
click at [26, 15] on button "櫃檯作業" at bounding box center [45, 16] width 83 height 24
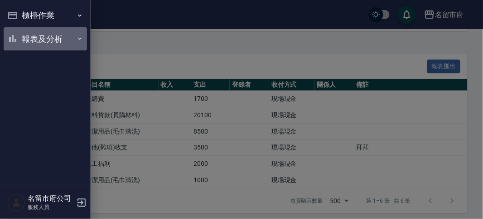
click at [36, 42] on button "報表及分析" at bounding box center [45, 39] width 83 height 24
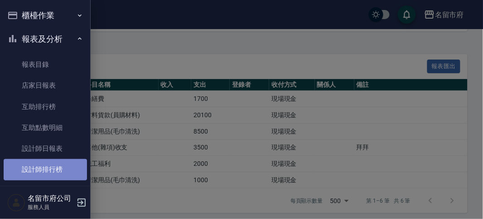
click at [48, 171] on link "設計師排行榜" at bounding box center [45, 169] width 83 height 21
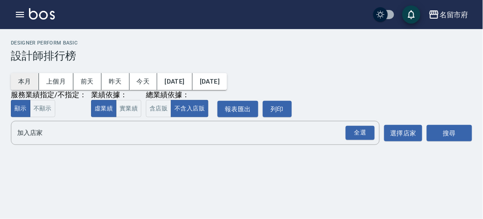
click at [26, 75] on button "本月" at bounding box center [25, 81] width 28 height 17
click at [353, 128] on div "全選" at bounding box center [360, 133] width 29 height 14
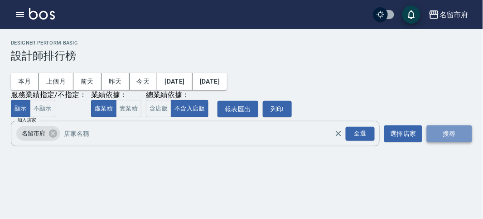
click at [464, 137] on button "搜尋" at bounding box center [449, 133] width 45 height 17
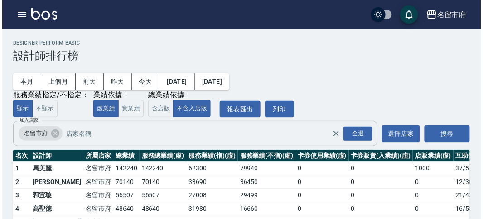
scroll to position [50, 0]
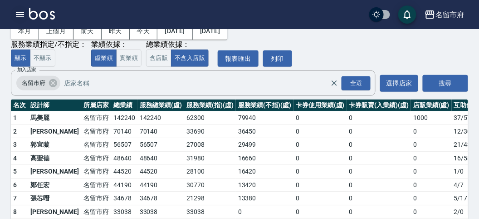
click at [20, 15] on icon "button" at bounding box center [20, 14] width 11 height 11
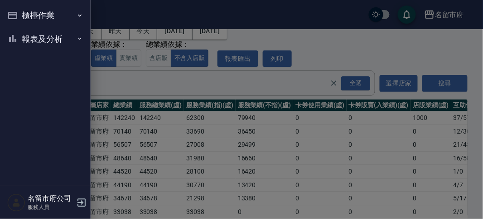
click at [20, 15] on button "櫃檯作業" at bounding box center [45, 16] width 83 height 24
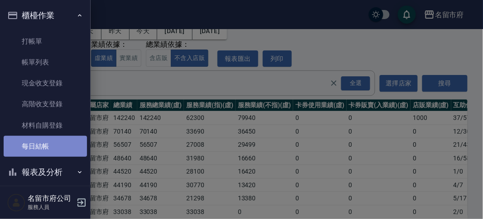
click at [49, 153] on link "每日結帳" at bounding box center [45, 146] width 83 height 21
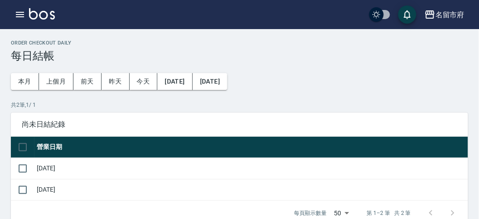
click at [119, 57] on h3 "每日結帳" at bounding box center [239, 55] width 457 height 13
click at [132, 111] on div "共 2 筆, 1 / 1 尚未日結紀錄 營業日期 [DATE] [DATE] 每頁顯示數量 50 50 第 1–2 筆 共 2 筆 0 selected 結帳" at bounding box center [239, 163] width 457 height 124
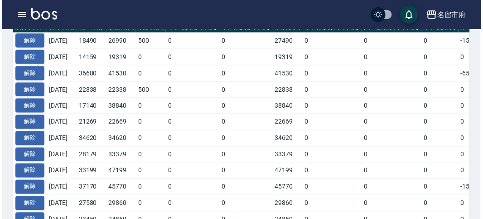
scroll to position [201, 0]
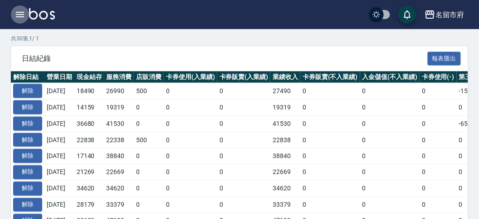
click at [23, 14] on icon "button" at bounding box center [20, 14] width 11 height 11
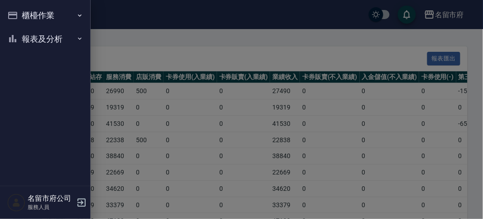
click at [23, 14] on button "櫃檯作業" at bounding box center [45, 16] width 83 height 24
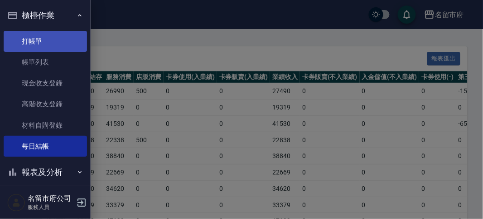
click at [45, 43] on link "打帳單" at bounding box center [45, 41] width 83 height 21
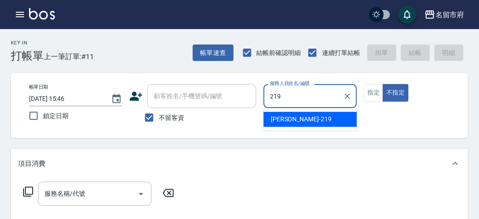
type input "[PERSON_NAME]-219"
type button "false"
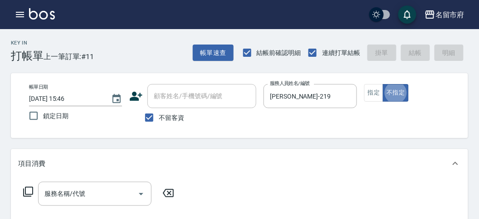
click at [26, 191] on icon at bounding box center [28, 191] width 11 height 11
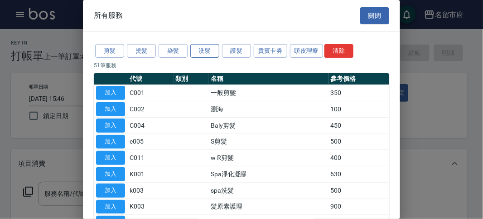
click at [209, 44] on button "洗髮" at bounding box center [204, 51] width 29 height 14
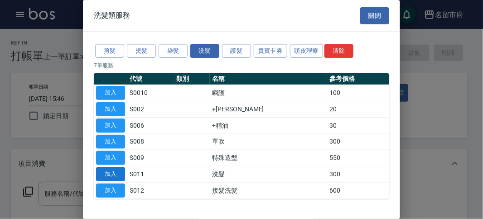
click at [112, 170] on button "加入" at bounding box center [110, 174] width 29 height 14
type input "洗髮(S011)"
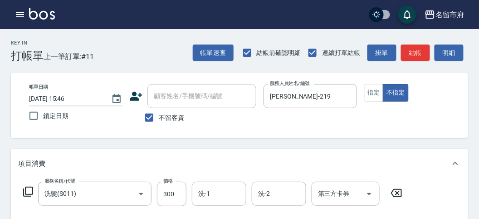
drag, startPoint x: 166, startPoint y: 195, endPoint x: 390, endPoint y: 211, distance: 224.7
click at [166, 195] on input "300" at bounding box center [171, 193] width 29 height 24
type input "320"
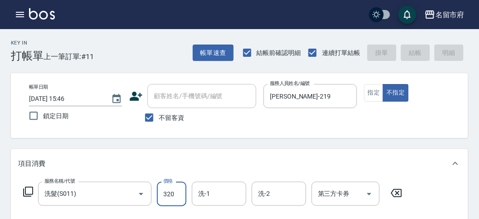
type input "[DATE] 15:54"
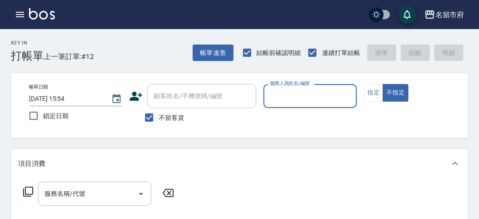
click at [312, 103] on input "服務人員姓名/編號" at bounding box center [310, 96] width 85 height 16
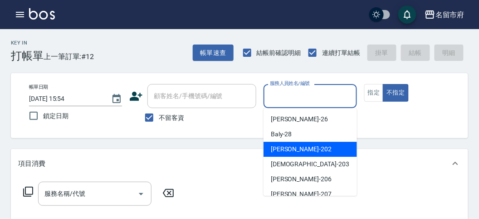
click at [279, 155] on div "[PERSON_NAME] -202" at bounding box center [310, 149] width 93 height 15
type input "[PERSON_NAME]-202"
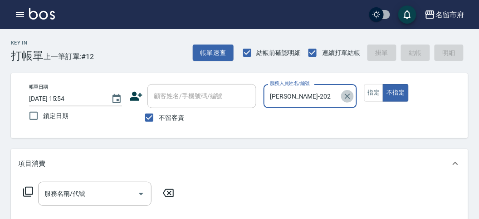
click at [346, 97] on icon "Clear" at bounding box center [347, 96] width 9 height 9
drag, startPoint x: 298, startPoint y: 101, endPoint x: 297, endPoint y: 106, distance: 5.5
click at [297, 101] on input "服務人員姓名/編號" at bounding box center [310, 96] width 85 height 16
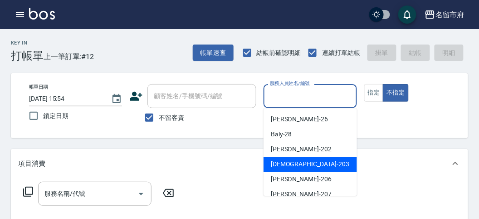
click at [286, 162] on span "聖德 -203" at bounding box center [310, 164] width 78 height 10
type input "聖德-203"
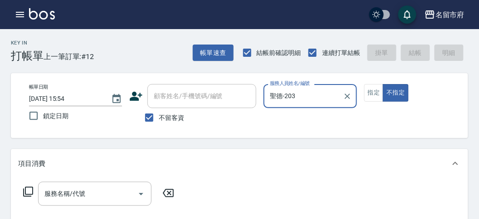
click at [29, 191] on icon at bounding box center [28, 191] width 11 height 11
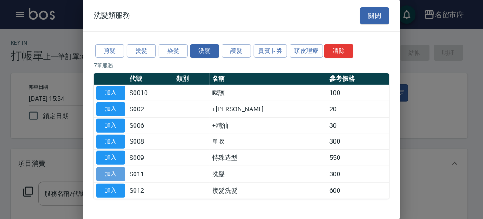
click at [105, 177] on button "加入" at bounding box center [110, 174] width 29 height 14
type input "洗髮(S011)"
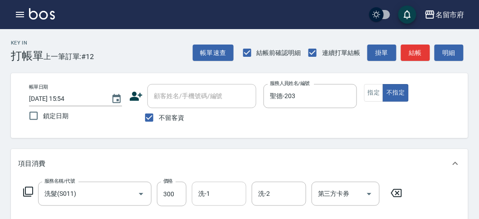
click at [217, 193] on input "洗-1" at bounding box center [219, 194] width 46 height 16
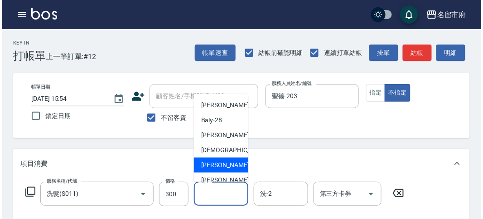
scroll to position [99, 0]
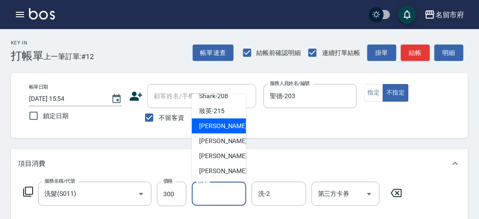
click at [219, 123] on span "小靜 -216" at bounding box center [229, 126] width 61 height 10
type input "小靜-216"
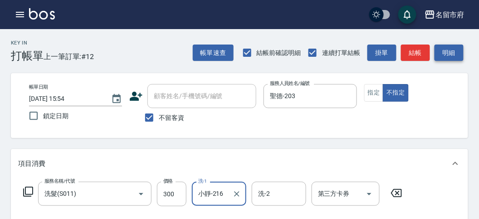
click at [443, 49] on button "明細" at bounding box center [449, 52] width 29 height 17
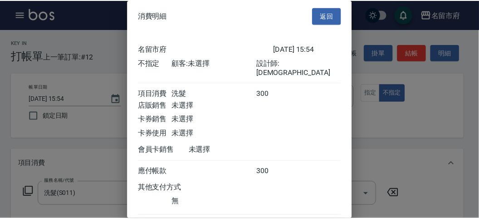
scroll to position [50, 0]
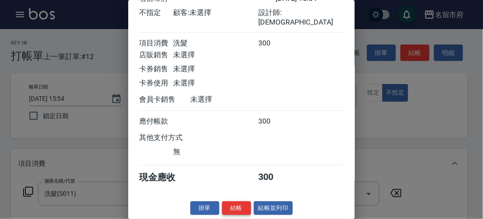
click at [239, 205] on button "結帳" at bounding box center [236, 208] width 29 height 14
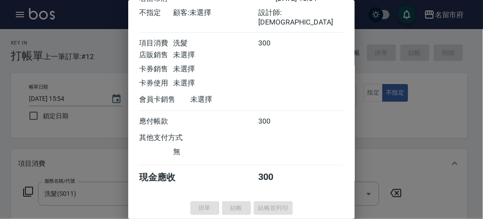
type input "[DATE] 16:17"
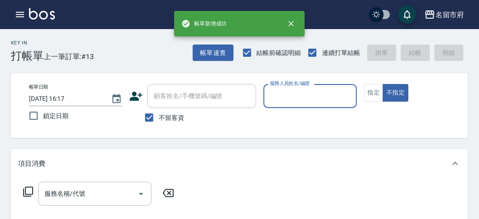
click at [313, 97] on input "服務人員姓名/編號" at bounding box center [310, 96] width 85 height 16
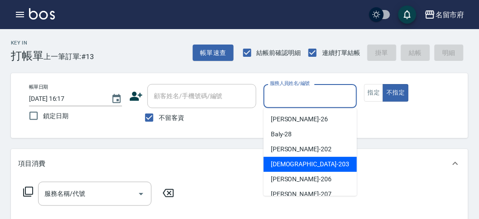
drag, startPoint x: 288, startPoint y: 160, endPoint x: 192, endPoint y: 181, distance: 98.1
click at [286, 160] on span "聖德 -203" at bounding box center [310, 164] width 78 height 10
type input "聖德-203"
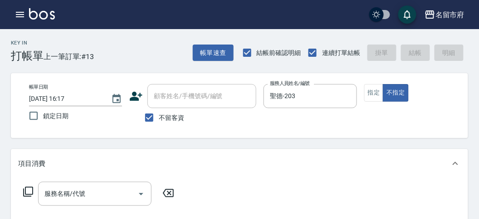
click at [26, 188] on icon at bounding box center [28, 191] width 11 height 11
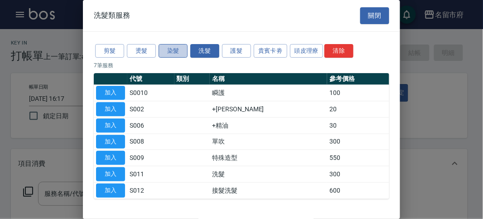
click at [173, 48] on button "染髮" at bounding box center [173, 51] width 29 height 14
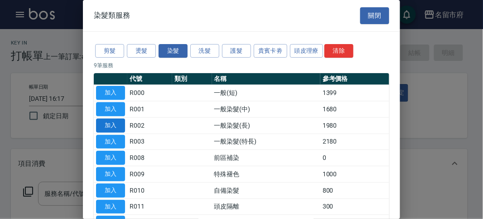
click at [116, 128] on button "加入" at bounding box center [110, 125] width 29 height 14
type input "一般染髮(長)(R002)"
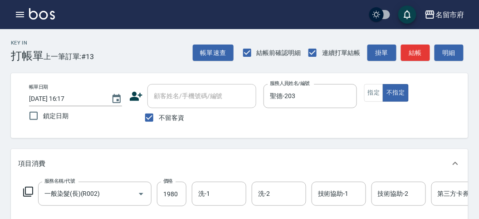
click at [33, 191] on icon at bounding box center [28, 191] width 10 height 10
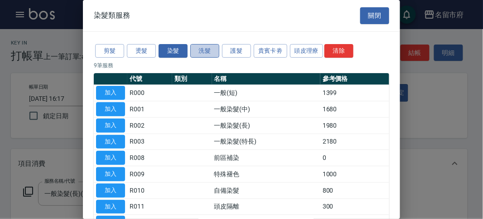
click at [211, 54] on button "洗髮" at bounding box center [204, 51] width 29 height 14
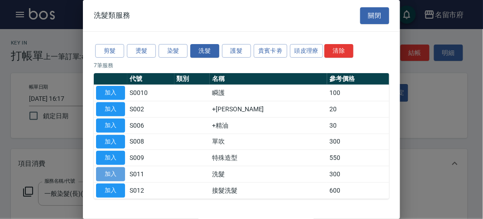
click at [108, 173] on button "加入" at bounding box center [110, 174] width 29 height 14
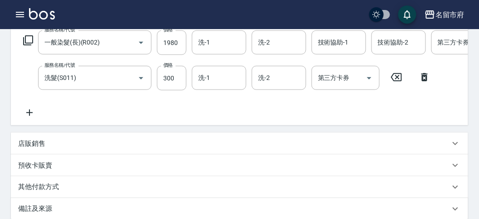
scroll to position [101, 0]
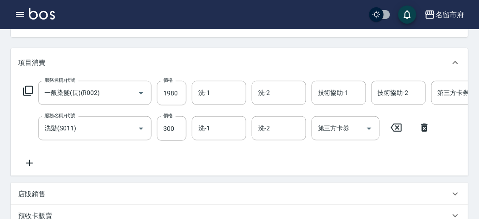
drag, startPoint x: 426, startPoint y: 126, endPoint x: 420, endPoint y: 128, distance: 6.5
click at [425, 126] on icon at bounding box center [424, 127] width 6 height 8
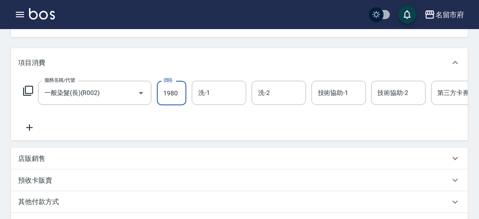
click at [169, 98] on input "1980" at bounding box center [171, 93] width 29 height 24
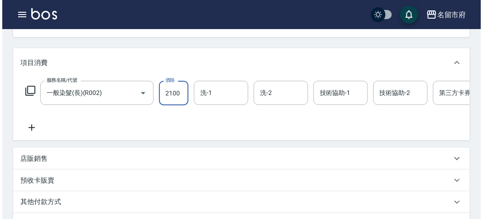
scroll to position [0, 0]
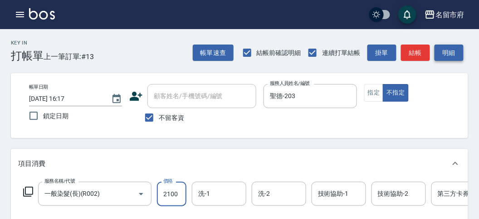
type input "2100"
click at [440, 58] on button "明細" at bounding box center [449, 52] width 29 height 17
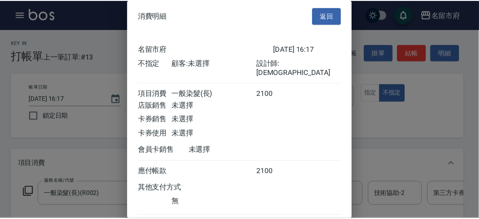
scroll to position [50, 0]
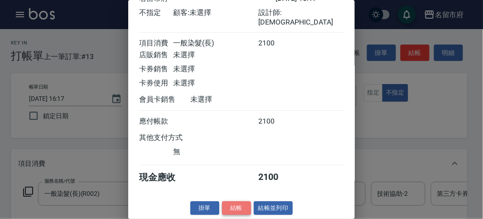
click at [236, 209] on button "結帳" at bounding box center [236, 208] width 29 height 14
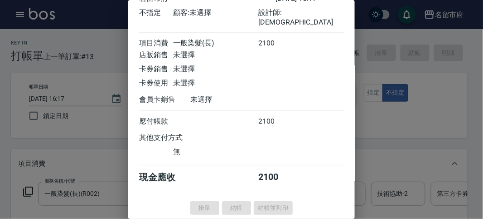
type input "[DATE] 16:18"
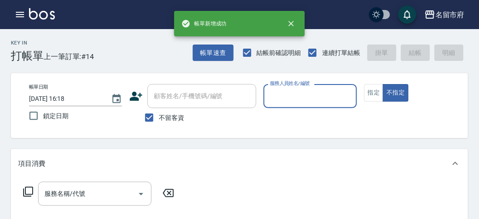
click at [298, 100] on input "服務人員姓名/編號" at bounding box center [310, 96] width 85 height 16
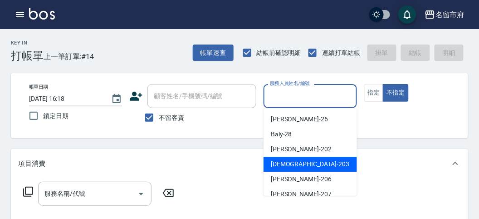
click at [275, 164] on span "聖德 -203" at bounding box center [310, 164] width 78 height 10
type input "聖德-203"
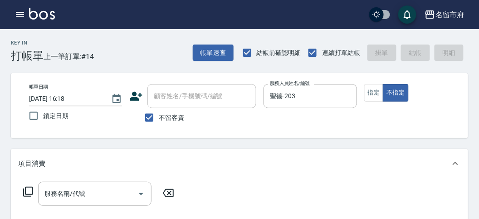
click at [25, 196] on icon at bounding box center [28, 191] width 10 height 10
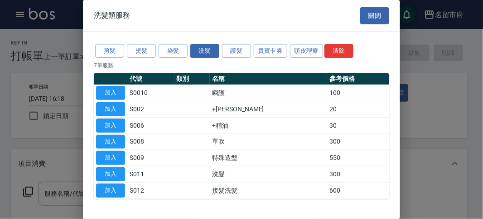
click at [288, 44] on div "剪髮 燙髮 染髮 洗髮 護髮 貴賓卡劵 頭皮理療 清除" at bounding box center [242, 51] width 296 height 17
click at [290, 52] on button "頭皮理療" at bounding box center [307, 51] width 34 height 14
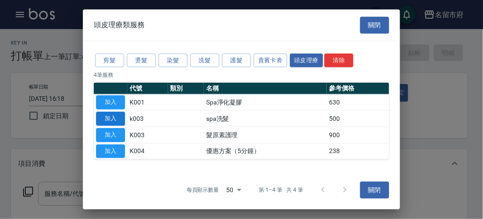
click at [106, 119] on button "加入" at bounding box center [110, 119] width 29 height 14
type input "spa洗髮(k003)"
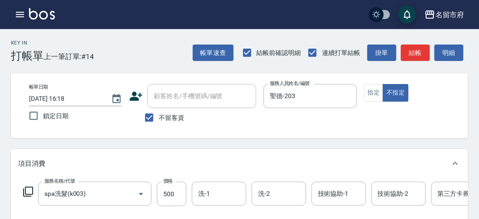
click at [28, 187] on icon at bounding box center [28, 191] width 10 height 10
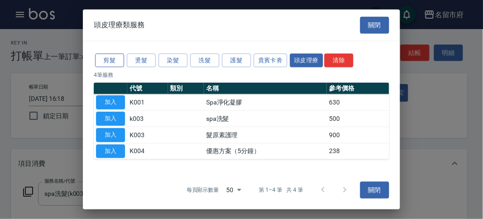
click at [112, 67] on button "剪髮" at bounding box center [109, 60] width 29 height 14
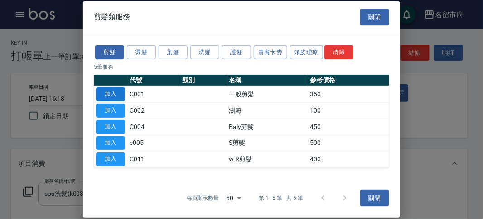
click at [112, 94] on button "加入" at bounding box center [110, 94] width 29 height 14
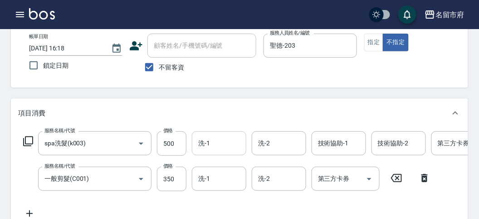
click at [199, 145] on div "服務名稱/代號 spa洗髮(k003) 服務名稱/代號 價格 500 價格 洗-1 洗-1 洗-2 洗-2 技術協助-1 技術協助-1 技術協助-2 技術協助…" at bounding box center [272, 143] width 509 height 24
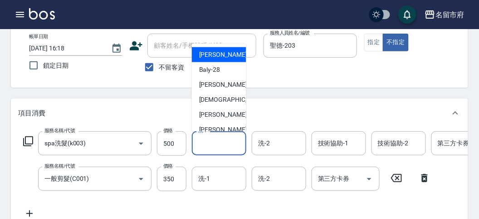
click at [214, 141] on input "洗-1" at bounding box center [219, 143] width 46 height 16
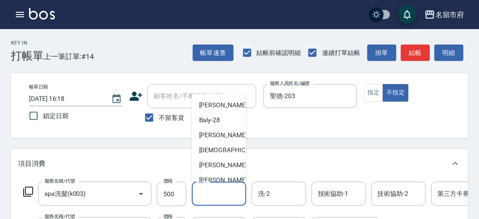
scroll to position [99, 0]
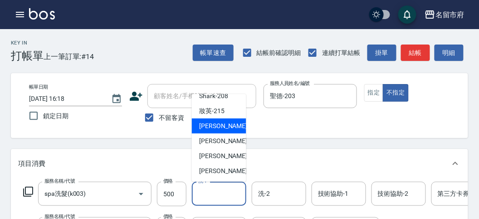
click at [219, 126] on span "小靜 -216" at bounding box center [229, 126] width 61 height 10
type input "小靜-216"
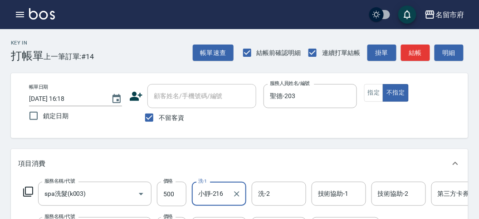
click at [334, 189] on div "技術協助-1 技術協助-1" at bounding box center [339, 193] width 54 height 24
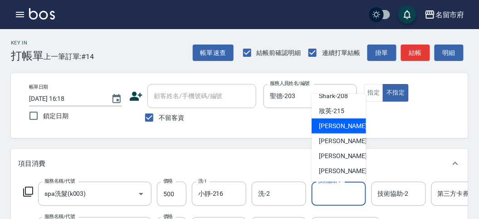
click at [346, 125] on div "小靜 -216" at bounding box center [339, 125] width 54 height 15
type input "小靜-216"
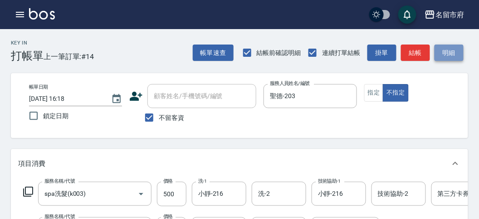
click at [450, 57] on button "明細" at bounding box center [449, 52] width 29 height 17
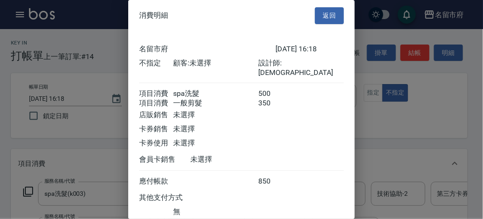
scroll to position [60, 0]
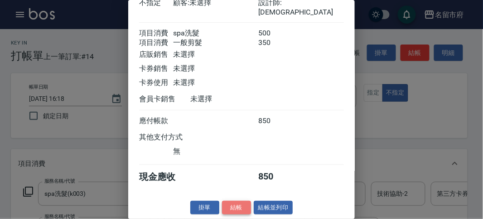
click at [245, 205] on button "結帳" at bounding box center [236, 207] width 29 height 14
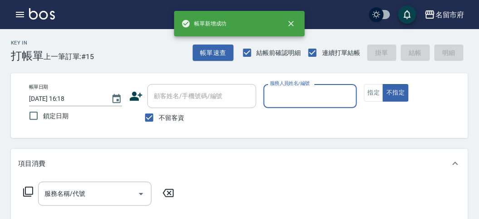
click at [296, 95] on input "服務人員姓名/編號" at bounding box center [310, 96] width 85 height 16
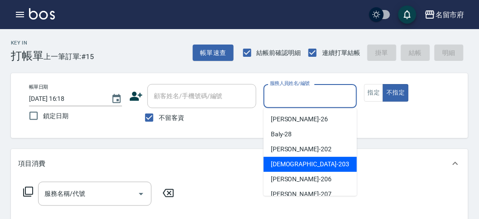
click at [279, 164] on span "聖德 -203" at bounding box center [310, 164] width 78 height 10
type input "聖德-203"
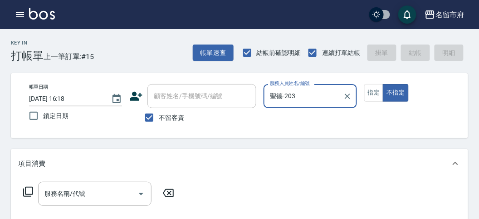
click at [24, 196] on icon at bounding box center [28, 191] width 10 height 10
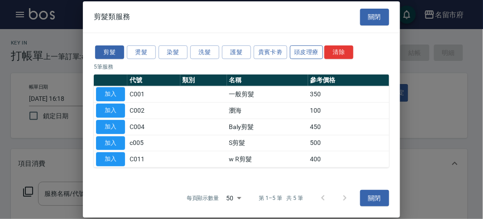
click at [307, 46] on button "頭皮理療" at bounding box center [307, 52] width 34 height 14
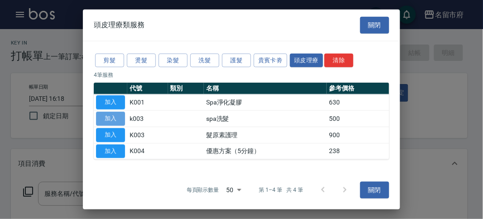
click at [116, 119] on button "加入" at bounding box center [110, 119] width 29 height 14
type input "spa洗髮(k003)"
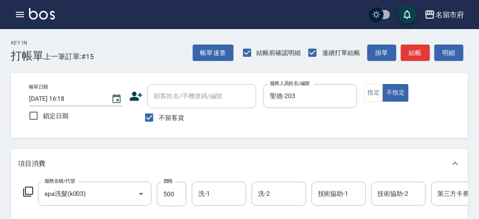
click at [172, 184] on label "價格" at bounding box center [168, 180] width 10 height 7
click at [172, 184] on input "500" at bounding box center [171, 193] width 29 height 24
type input "520"
click at [441, 50] on button "明細" at bounding box center [449, 52] width 29 height 17
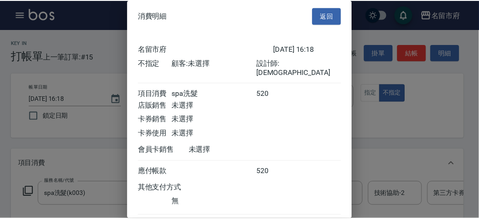
scroll to position [50, 0]
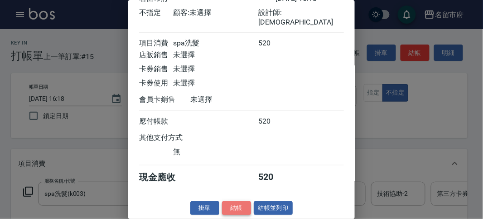
click at [231, 210] on button "結帳" at bounding box center [236, 208] width 29 height 14
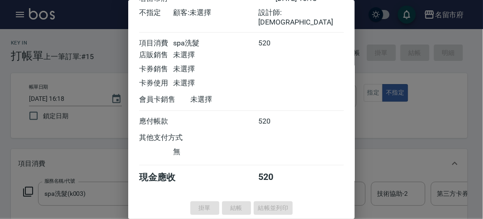
type input "[DATE] 16:19"
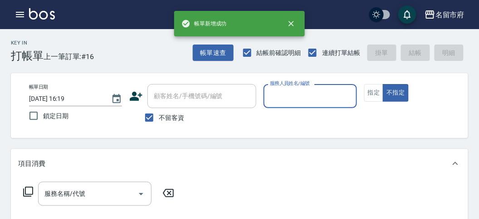
click at [305, 115] on p at bounding box center [310, 113] width 93 height 10
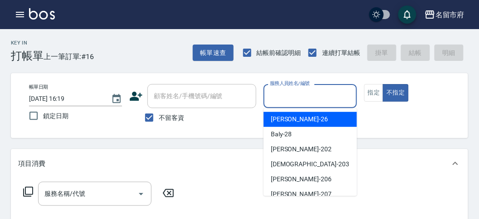
click at [288, 96] on input "服務人員姓名/編號" at bounding box center [310, 96] width 85 height 16
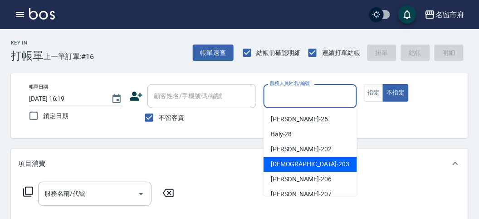
click at [271, 163] on span "聖德 -203" at bounding box center [310, 164] width 78 height 10
type input "聖德-203"
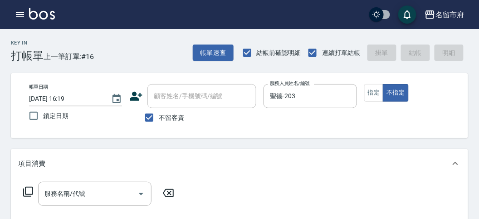
click at [26, 193] on icon at bounding box center [28, 191] width 11 height 11
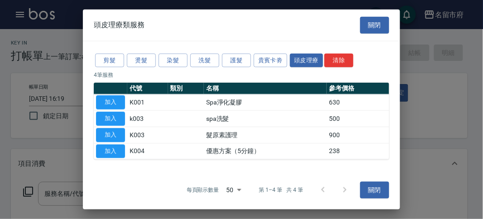
drag, startPoint x: 111, startPoint y: 53, endPoint x: 99, endPoint y: 93, distance: 42.1
click at [111, 54] on div "剪髮 燙髮 染髮 洗髮 護髮 貴賓卡劵 頭皮理療 清除" at bounding box center [242, 60] width 296 height 17
click at [110, 63] on button "剪髮" at bounding box center [109, 60] width 29 height 14
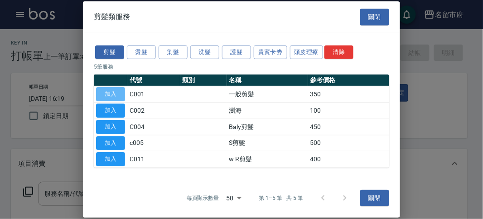
drag, startPoint x: 108, startPoint y: 87, endPoint x: 111, endPoint y: 93, distance: 6.3
click at [109, 88] on button "加入" at bounding box center [110, 94] width 29 height 14
type input "一般剪髮(C001)"
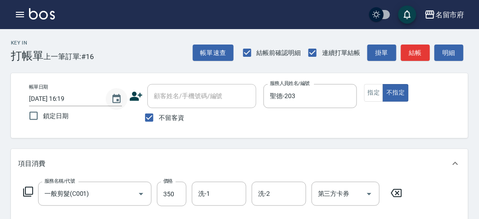
click at [112, 93] on icon "Choose date, selected date is 2025-09-16" at bounding box center [116, 98] width 11 height 11
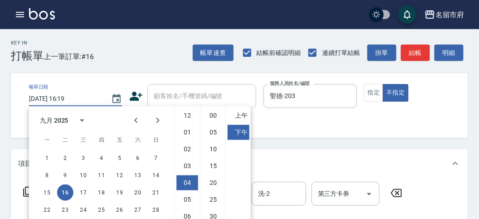
scroll to position [51, 0]
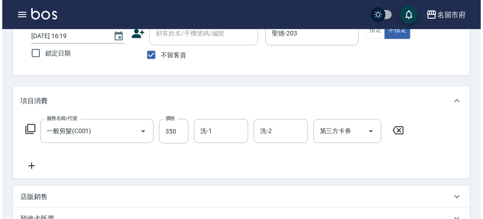
scroll to position [0, 0]
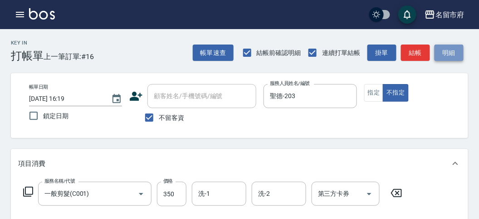
click at [441, 51] on button "明細" at bounding box center [449, 52] width 29 height 17
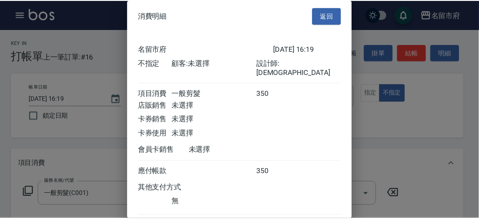
scroll to position [50, 0]
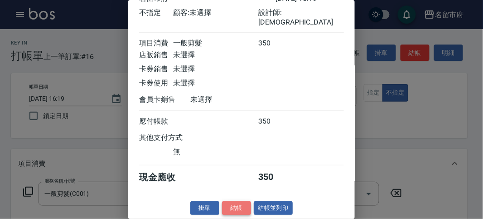
click at [243, 203] on button "結帳" at bounding box center [236, 208] width 29 height 14
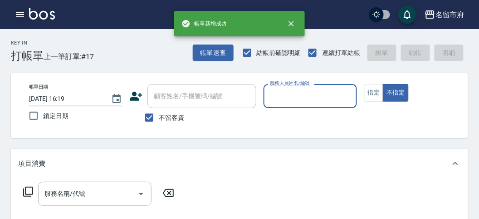
click at [17, 14] on icon "button" at bounding box center [20, 14] width 8 height 5
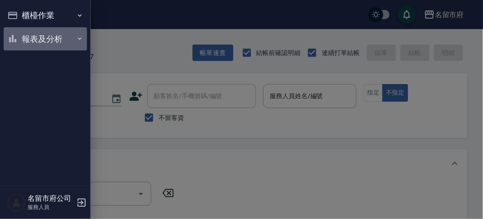
click at [24, 41] on button "報表及分析" at bounding box center [45, 39] width 83 height 24
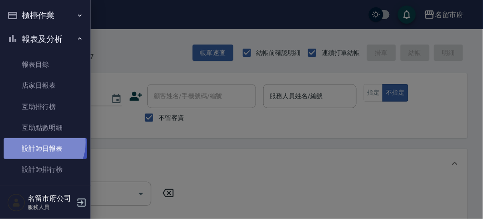
click at [35, 142] on link "設計師日報表" at bounding box center [45, 148] width 83 height 21
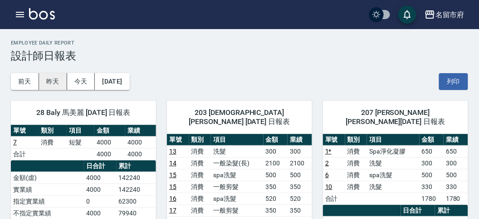
click at [56, 89] on button "昨天" at bounding box center [53, 81] width 28 height 17
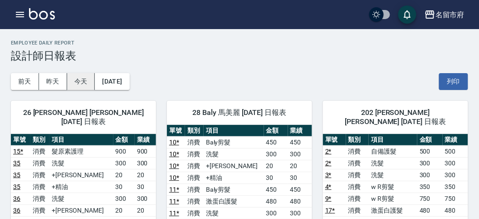
click at [82, 86] on button "今天" at bounding box center [81, 81] width 28 height 17
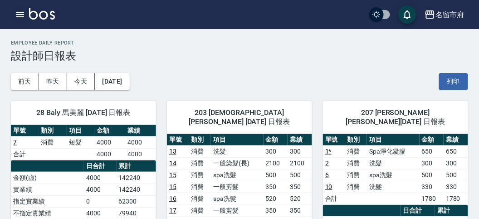
click at [20, 14] on icon "button" at bounding box center [20, 14] width 11 height 11
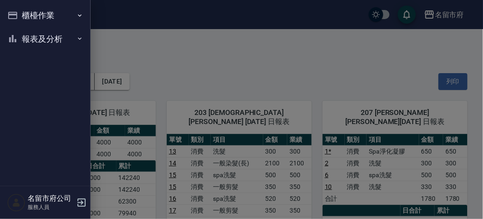
click at [20, 14] on button "櫃檯作業" at bounding box center [45, 16] width 83 height 24
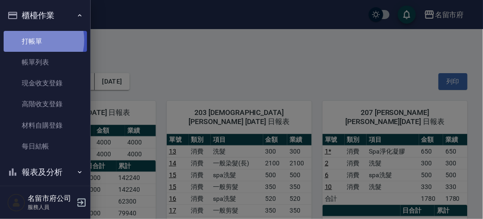
click at [30, 40] on link "打帳單" at bounding box center [45, 41] width 83 height 21
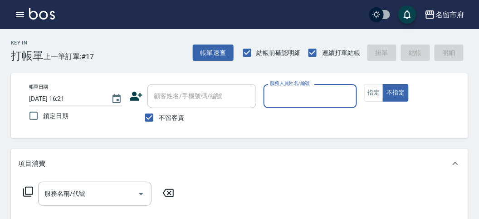
click at [19, 13] on icon "button" at bounding box center [20, 14] width 11 height 11
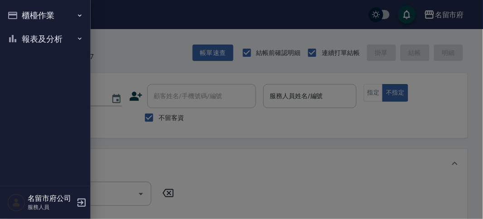
click at [133, 40] on div at bounding box center [241, 109] width 483 height 219
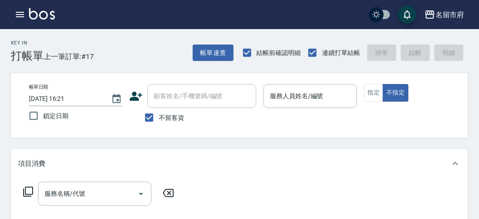
click at [19, 13] on icon "button" at bounding box center [20, 14] width 11 height 11
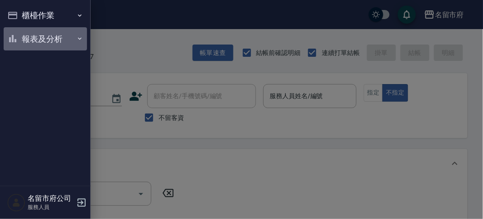
click at [34, 33] on button "報表及分析" at bounding box center [45, 39] width 83 height 24
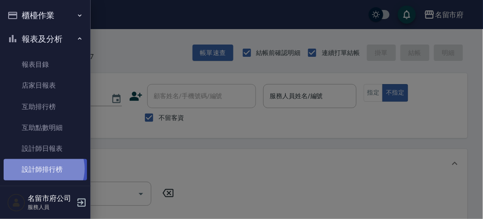
click at [42, 168] on link "設計師排行榜" at bounding box center [45, 169] width 83 height 21
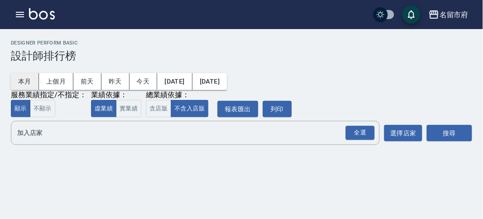
click at [19, 86] on button "本月" at bounding box center [25, 81] width 28 height 17
click at [359, 134] on div "全選" at bounding box center [360, 133] width 29 height 14
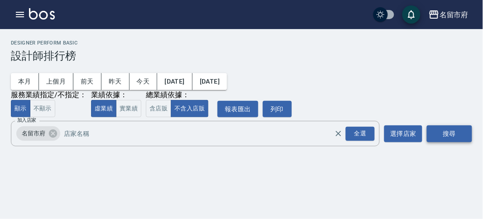
click at [434, 132] on button "搜尋" at bounding box center [449, 133] width 45 height 17
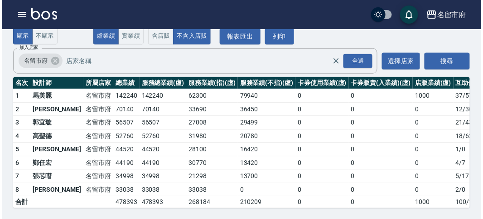
scroll to position [29, 0]
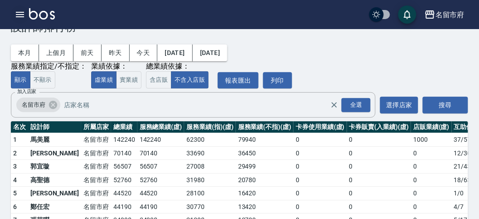
click at [18, 12] on icon "button" at bounding box center [20, 14] width 8 height 5
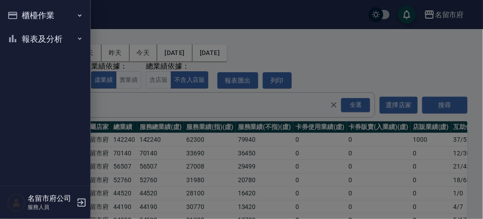
drag, startPoint x: 20, startPoint y: 12, endPoint x: 25, endPoint y: 13, distance: 4.6
click at [21, 12] on button "櫃檯作業" at bounding box center [45, 16] width 83 height 24
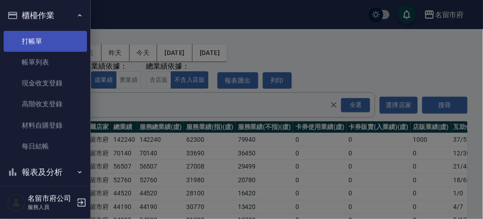
click at [39, 37] on link "打帳單" at bounding box center [45, 41] width 83 height 21
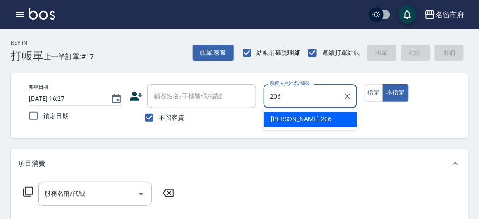
type input "[PERSON_NAME]-206"
type button "false"
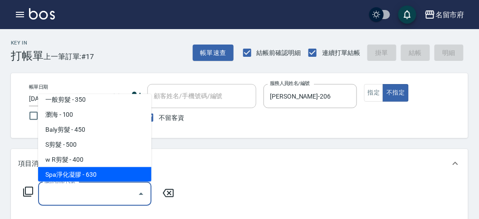
scroll to position [20, 0]
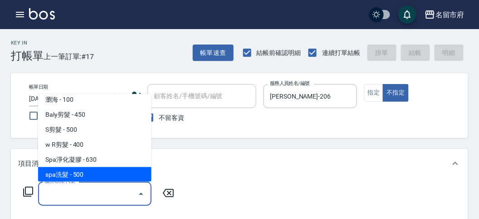
type input "spa洗髮(k003)"
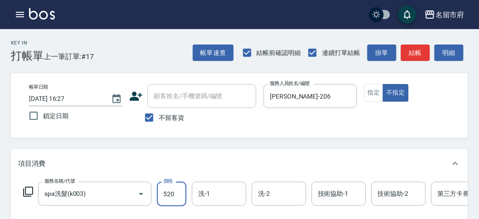
type input "520"
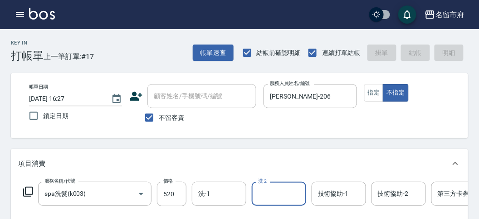
type input "[DATE] 16:37"
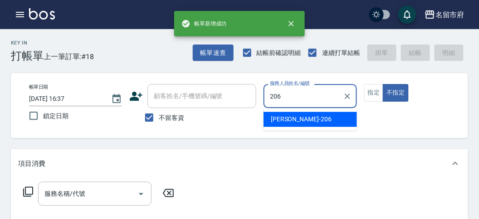
type input "[PERSON_NAME]-206"
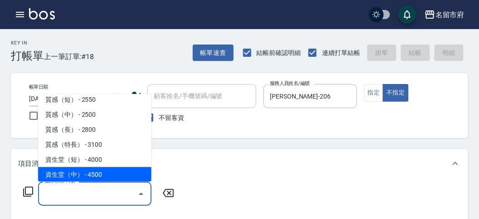
scroll to position [290, 0]
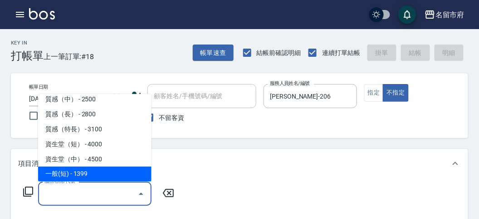
type input "一般(短)(R000)"
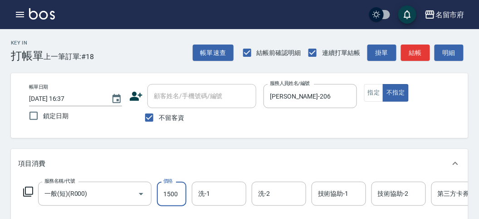
type input "1500"
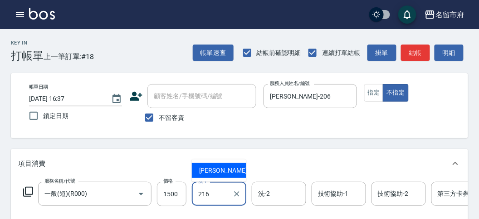
type input "小靜-216"
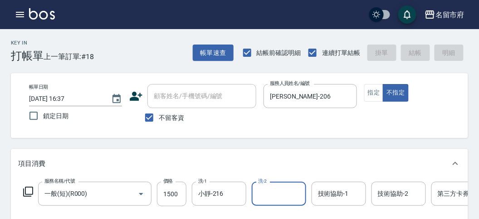
type input "[DATE] 16:38"
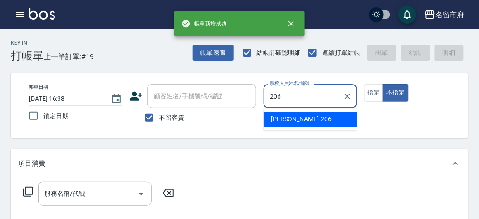
type input "[PERSON_NAME]-206"
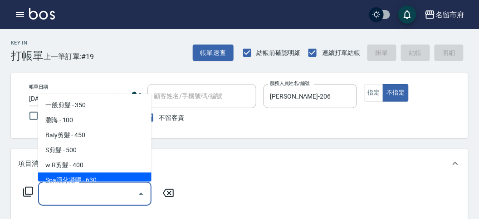
scroll to position [5, 0]
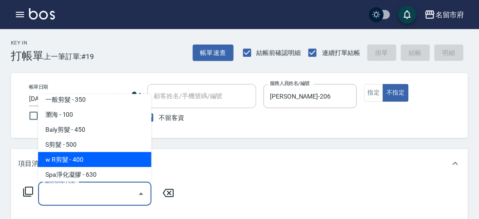
type input "w R剪髮(C011)"
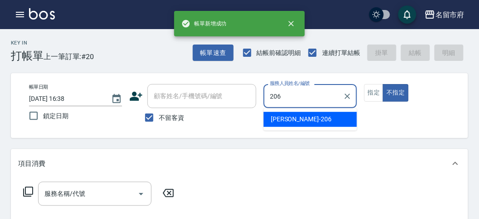
type input "[PERSON_NAME]-206"
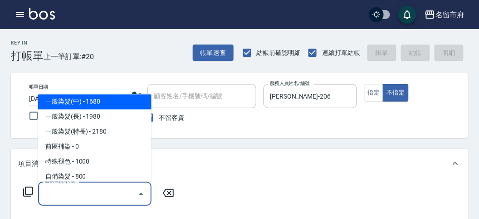
scroll to position [363, 0]
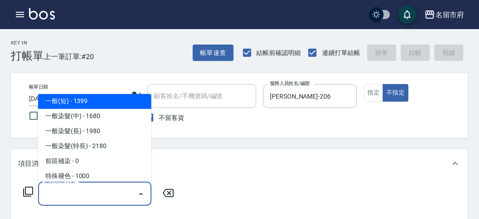
type input "一般(短)(R000)"
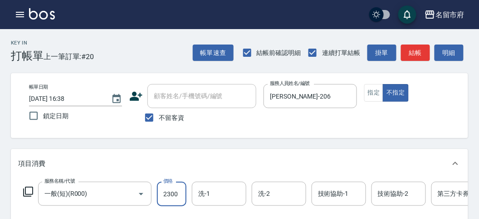
type input "2300"
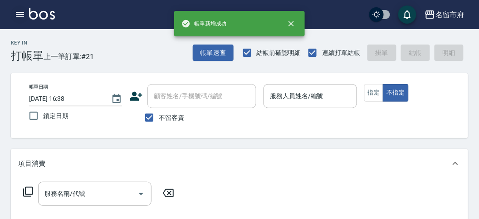
click at [10, 16] on div "名留市府 登出" at bounding box center [239, 14] width 479 height 29
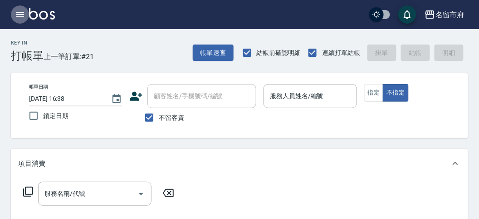
click at [14, 17] on button "button" at bounding box center [20, 14] width 18 height 18
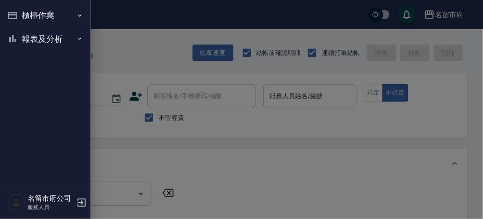
click at [41, 16] on button "櫃檯作業" at bounding box center [45, 16] width 83 height 24
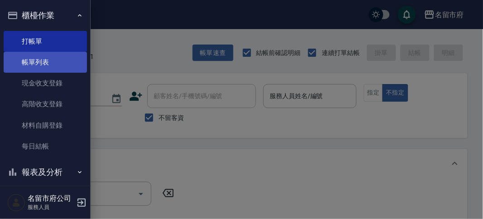
click at [60, 63] on link "帳單列表" at bounding box center [45, 62] width 83 height 21
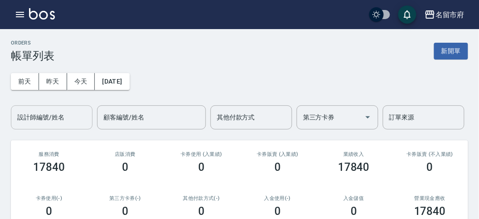
click at [57, 125] on div "設計師編號/姓名" at bounding box center [52, 117] width 82 height 24
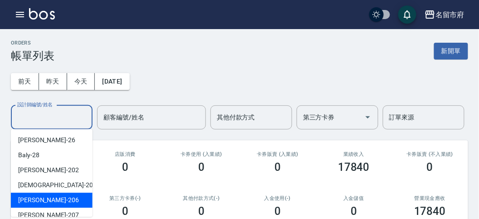
click at [69, 200] on div "[PERSON_NAME] -206" at bounding box center [52, 199] width 82 height 15
type input "[PERSON_NAME]-206"
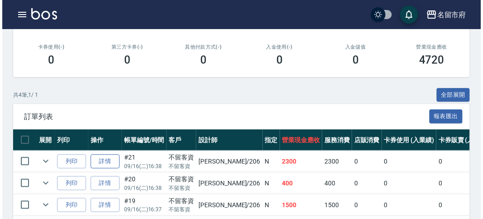
scroll to position [201, 0]
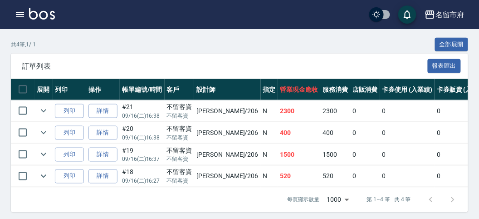
click at [29, 17] on div "名留市府 登出" at bounding box center [239, 14] width 479 height 29
click at [11, 11] on button "button" at bounding box center [20, 14] width 18 height 18
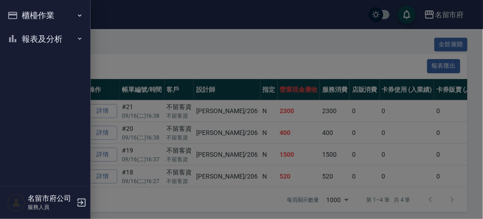
click at [11, 11] on button "櫃檯作業" at bounding box center [45, 16] width 83 height 24
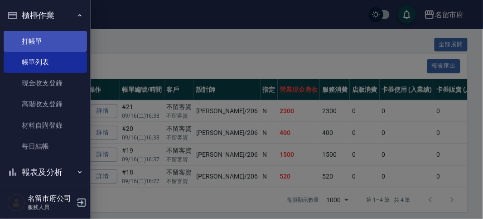
click at [29, 45] on link "打帳單" at bounding box center [45, 41] width 83 height 21
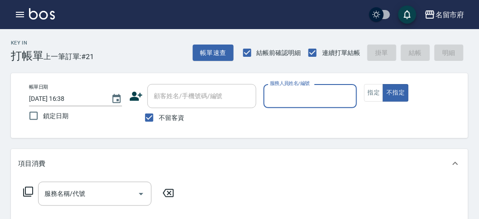
click at [304, 98] on input "服務人員姓名/編號" at bounding box center [310, 96] width 85 height 16
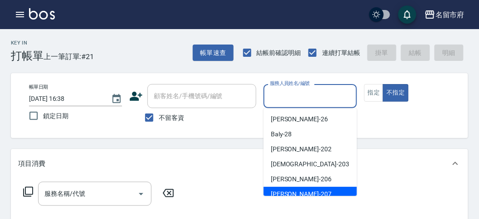
click at [313, 192] on div "[PERSON_NAME] -207" at bounding box center [310, 193] width 93 height 15
type input "[PERSON_NAME]-207"
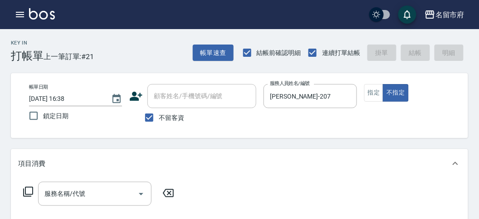
click at [32, 195] on icon at bounding box center [28, 191] width 11 height 11
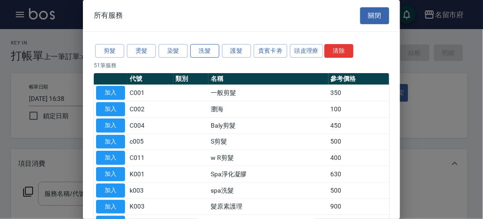
click at [203, 54] on button "洗髮" at bounding box center [204, 51] width 29 height 14
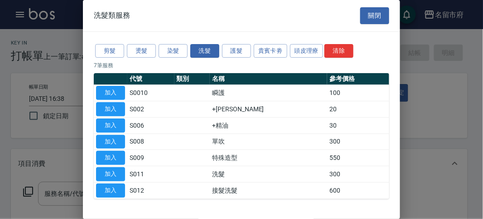
click at [118, 169] on button "加入" at bounding box center [110, 174] width 29 height 14
type input "洗髮(S011)"
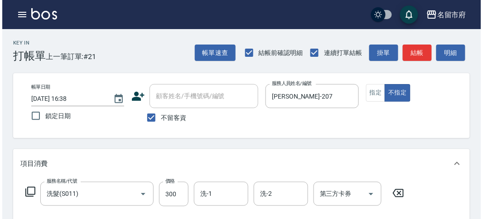
scroll to position [265, 0]
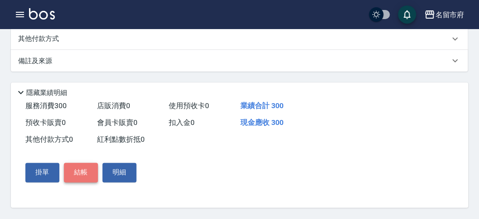
click at [82, 179] on button "結帳" at bounding box center [81, 172] width 34 height 19
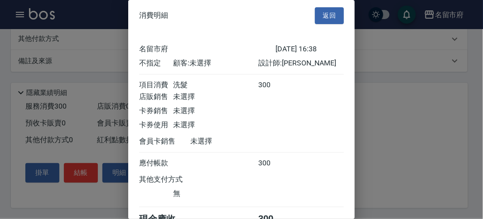
scroll to position [50, 0]
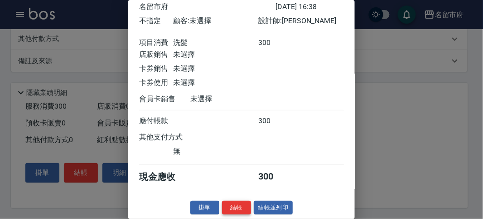
click at [240, 209] on button "結帳" at bounding box center [236, 207] width 29 height 14
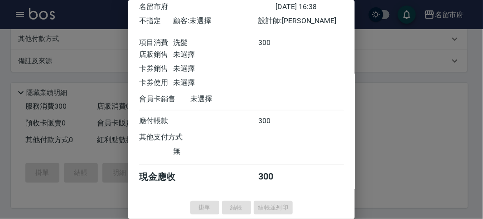
type input "[DATE] 16:52"
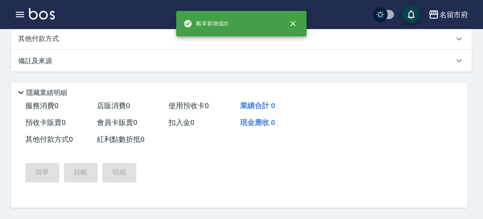
scroll to position [0, 0]
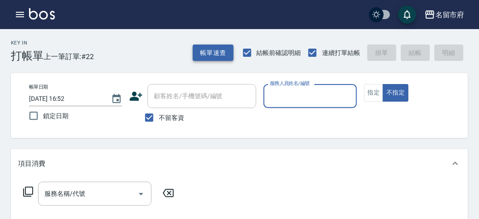
click at [211, 58] on button "帳單速查" at bounding box center [213, 52] width 41 height 17
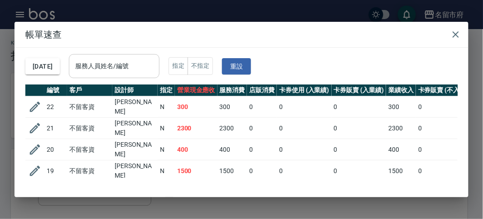
click at [144, 60] on input "服務人員姓名/編號" at bounding box center [114, 66] width 83 height 16
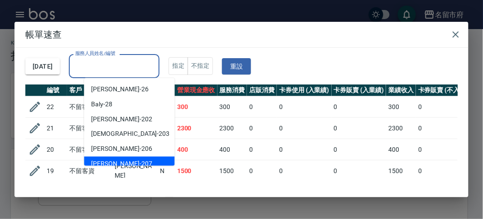
click at [133, 164] on div "[PERSON_NAME] -207" at bounding box center [129, 163] width 91 height 15
type input "[PERSON_NAME]-207"
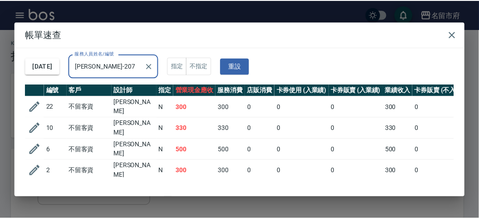
scroll to position [35, 0]
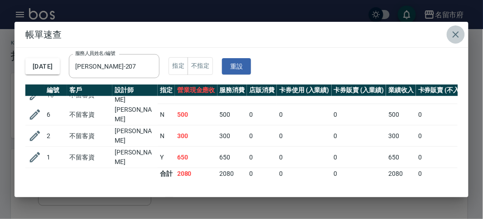
click at [459, 39] on icon "button" at bounding box center [456, 34] width 11 height 11
